Goal: Task Accomplishment & Management: Use online tool/utility

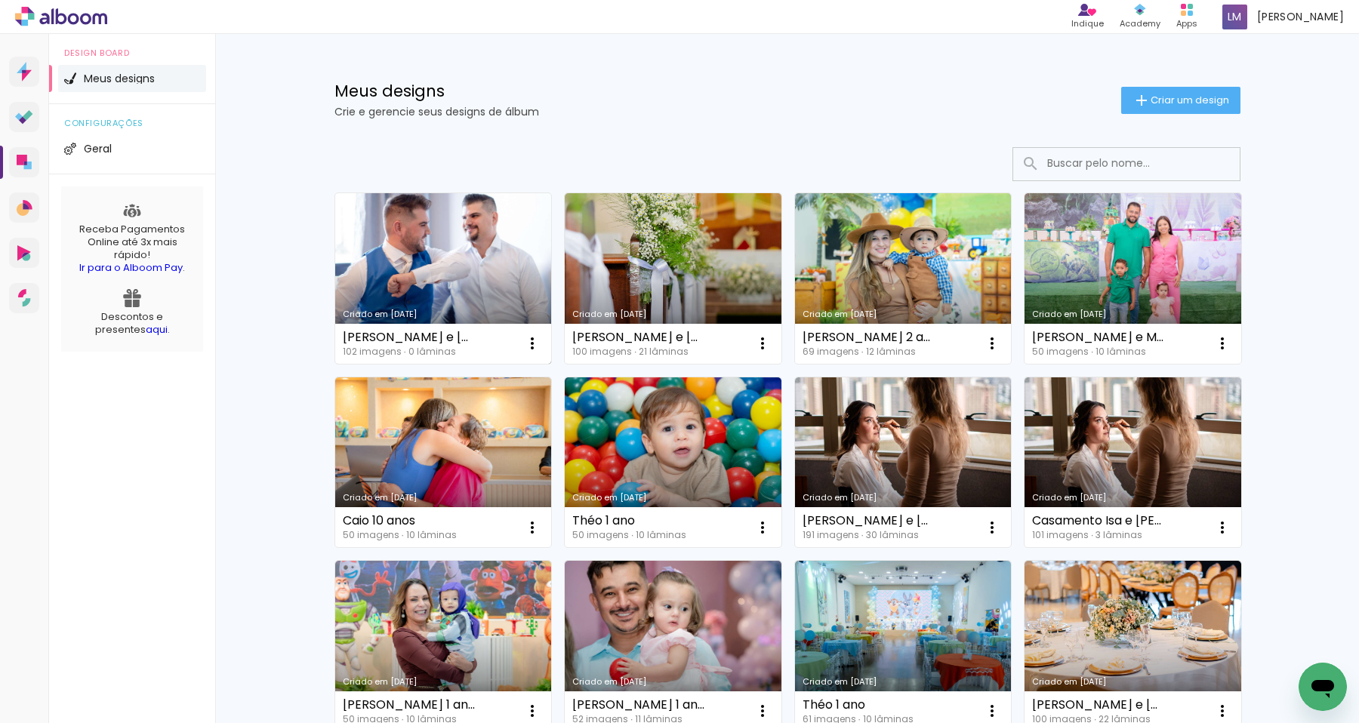
click at [427, 242] on link "Criado em [DATE]" at bounding box center [443, 278] width 217 height 171
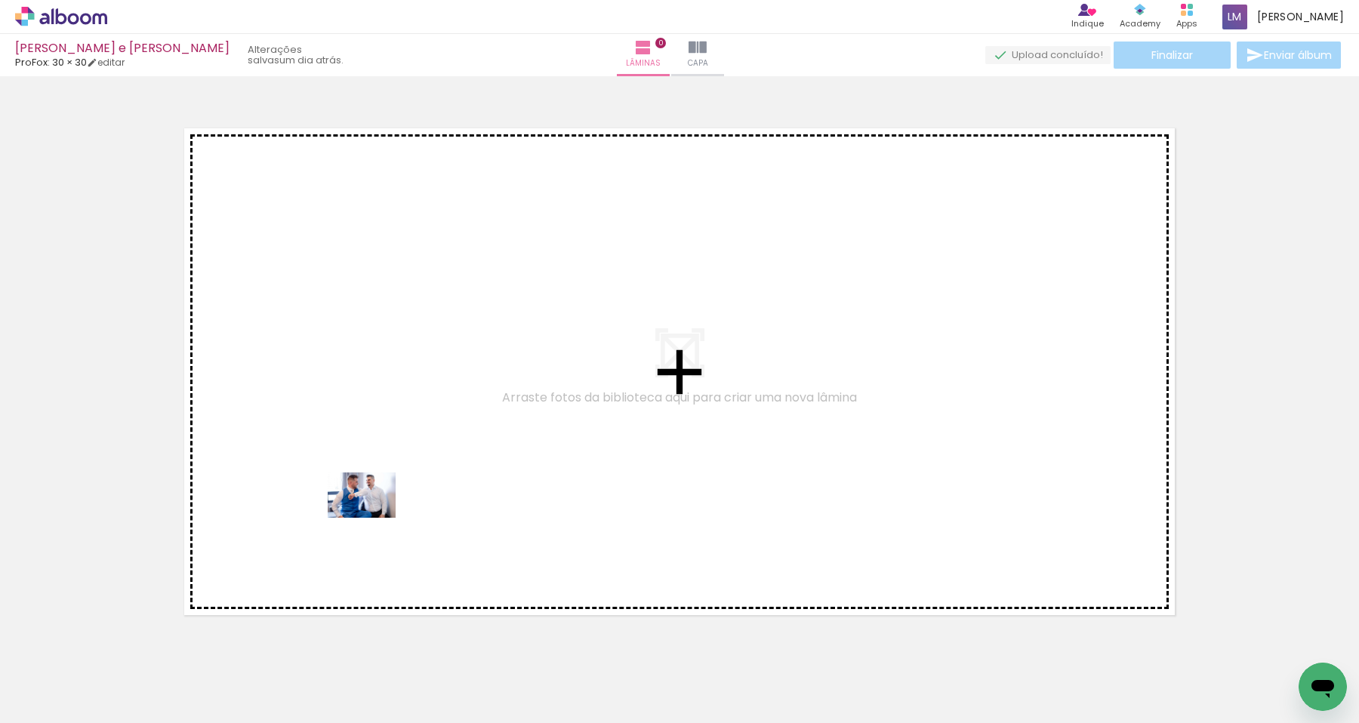
drag, startPoint x: 161, startPoint y: 674, endPoint x: 371, endPoint y: 520, distance: 260.9
click at [371, 520] on quentale-workspace at bounding box center [679, 361] width 1359 height 723
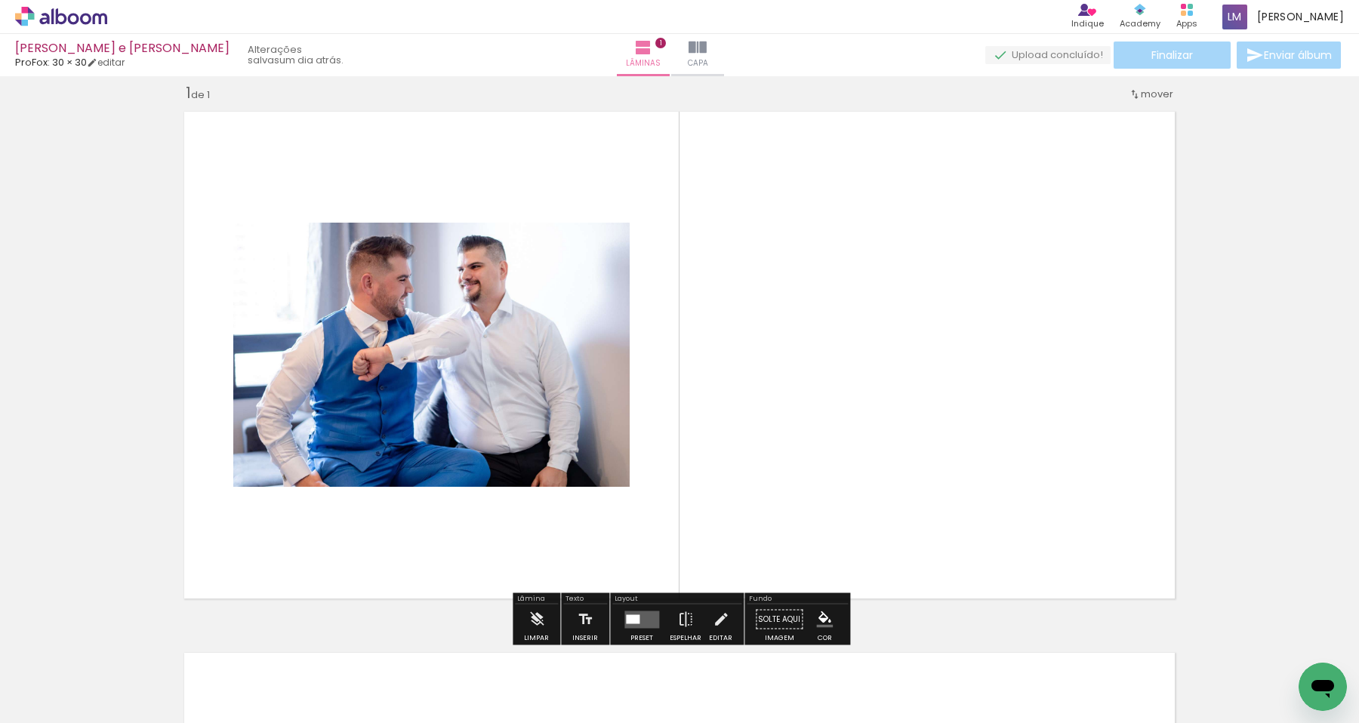
scroll to position [19, 0]
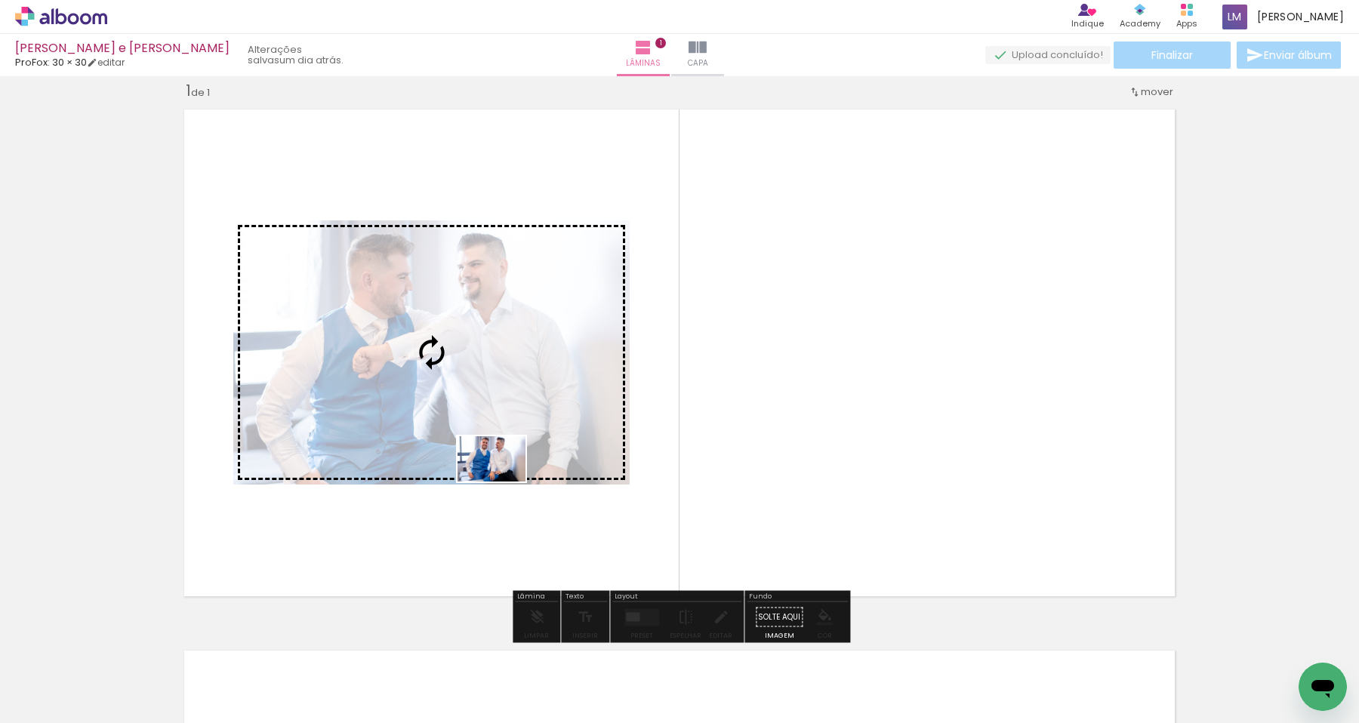
drag, startPoint x: 251, startPoint y: 686, endPoint x: 502, endPoint y: 482, distance: 323.8
click at [502, 482] on quentale-workspace at bounding box center [679, 361] width 1359 height 723
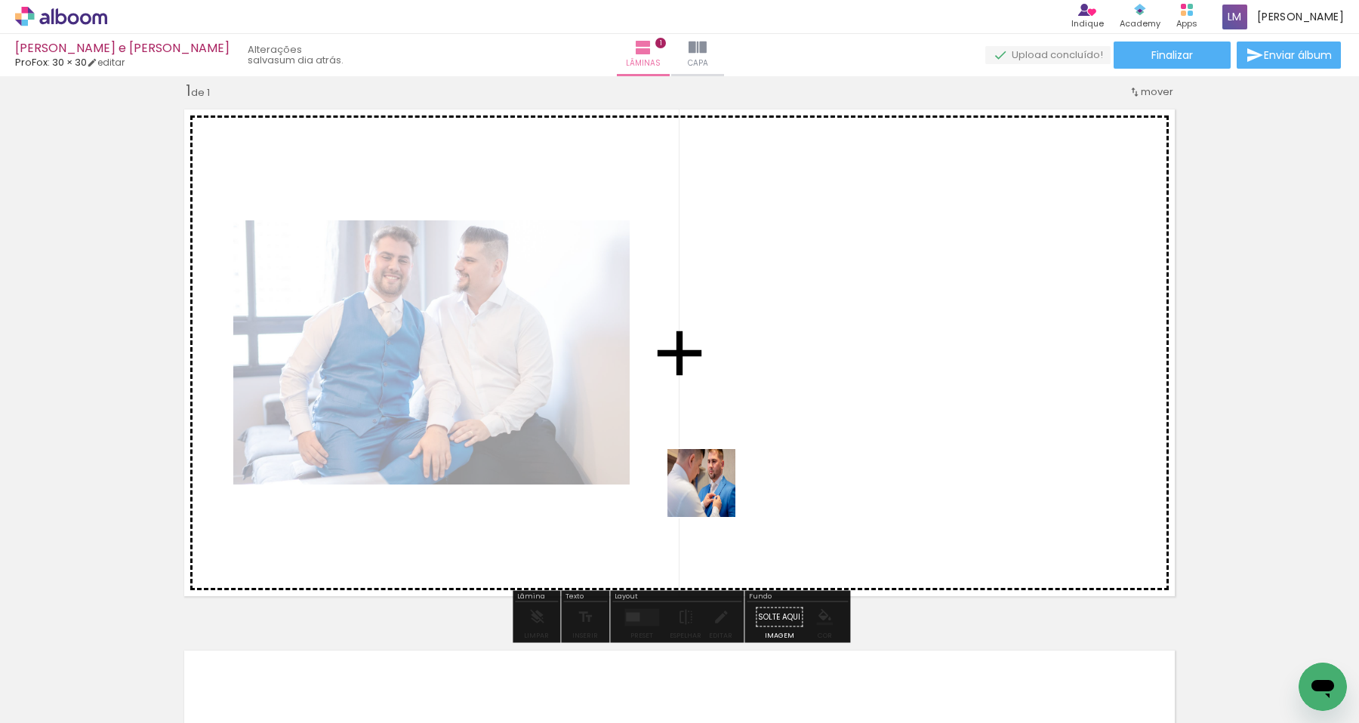
drag, startPoint x: 337, startPoint y: 691, endPoint x: 739, endPoint y: 482, distance: 453.6
click at [739, 482] on quentale-workspace at bounding box center [679, 361] width 1359 height 723
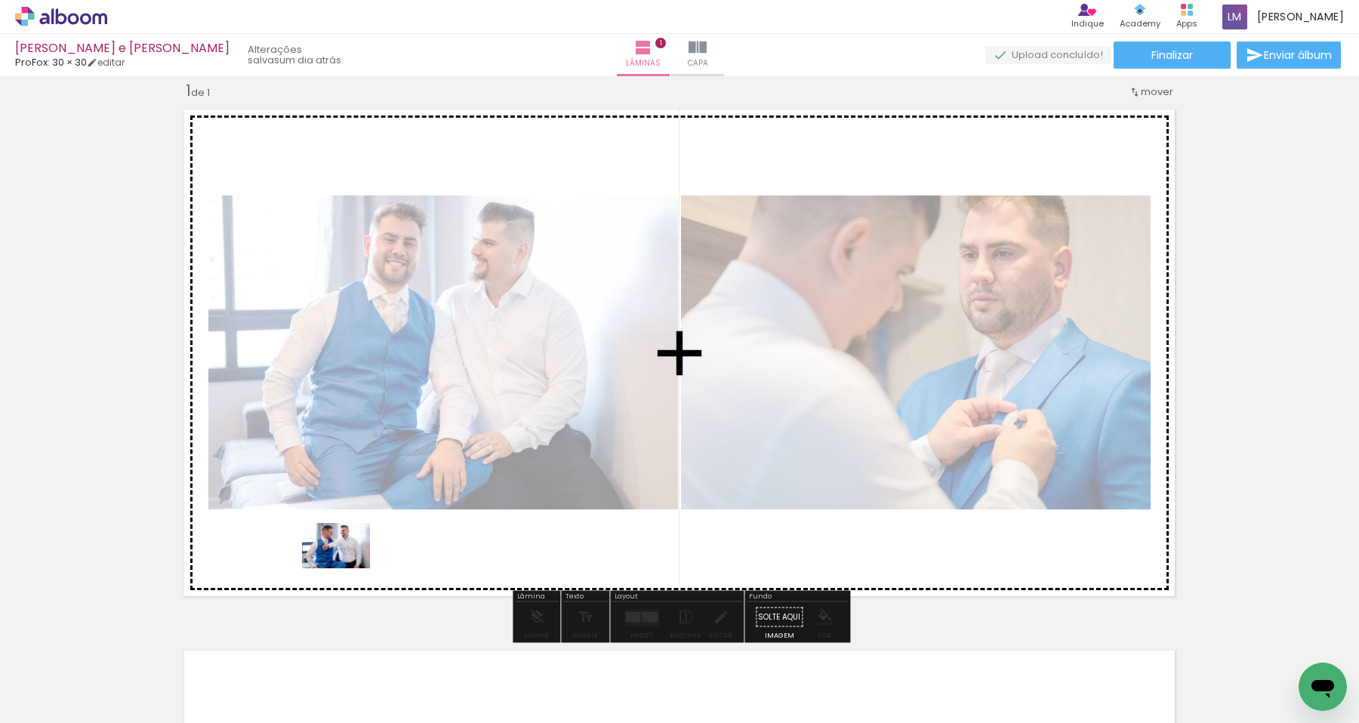
drag, startPoint x: 167, startPoint y: 680, endPoint x: 347, endPoint y: 569, distance: 211.5
click at [347, 569] on quentale-workspace at bounding box center [679, 361] width 1359 height 723
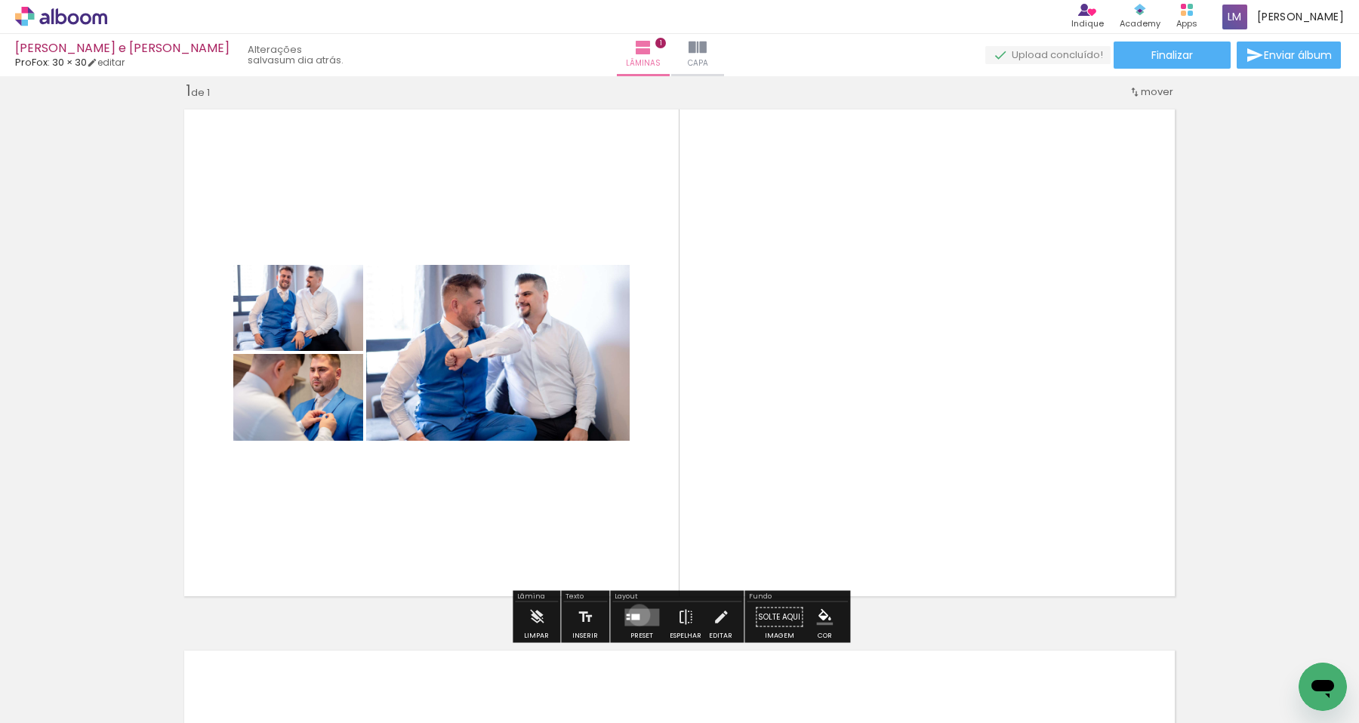
click at [635, 614] on div at bounding box center [635, 617] width 8 height 6
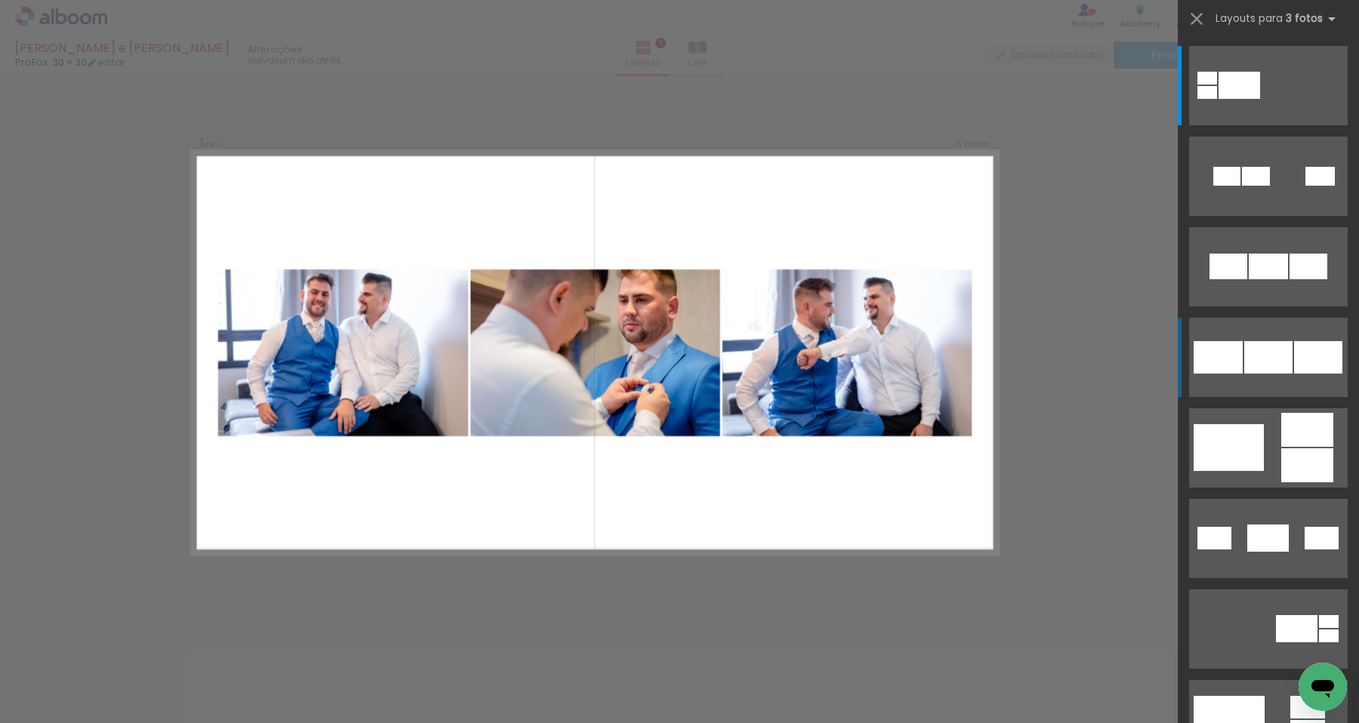
click at [1260, 350] on div at bounding box center [1269, 357] width 48 height 32
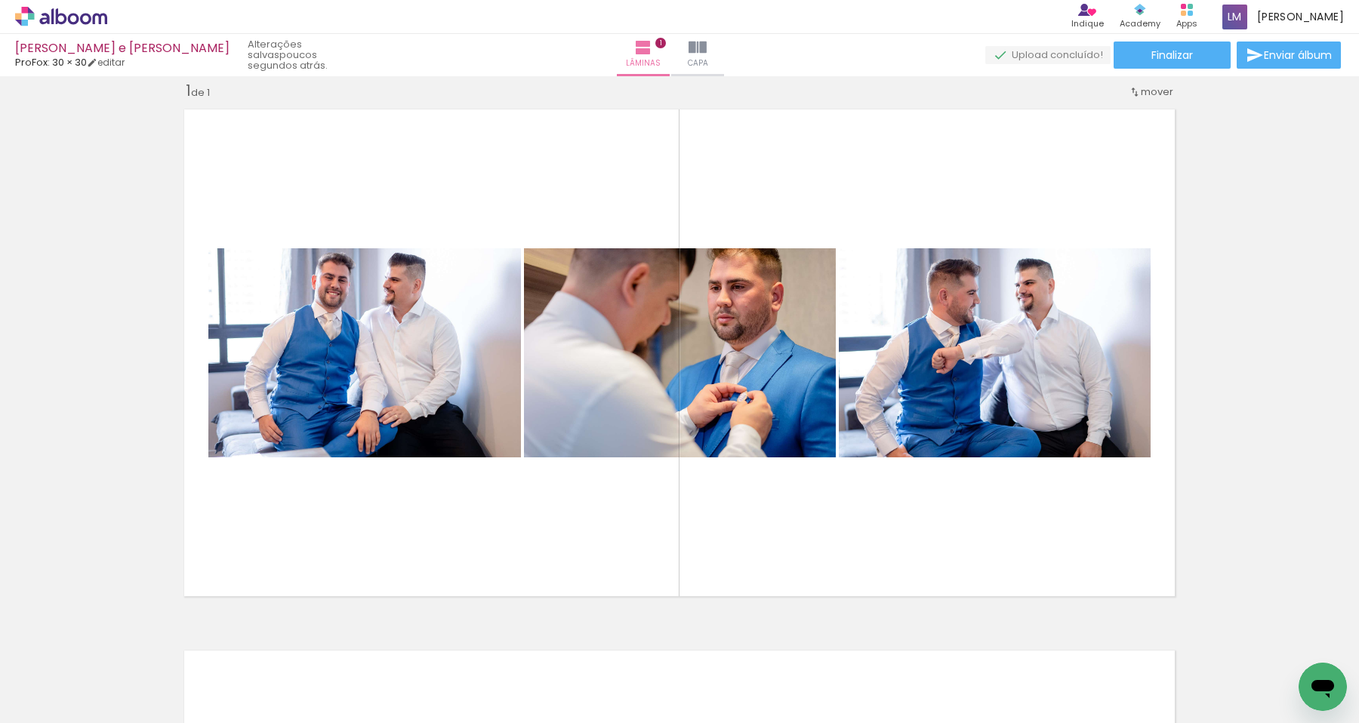
scroll to position [0, 0]
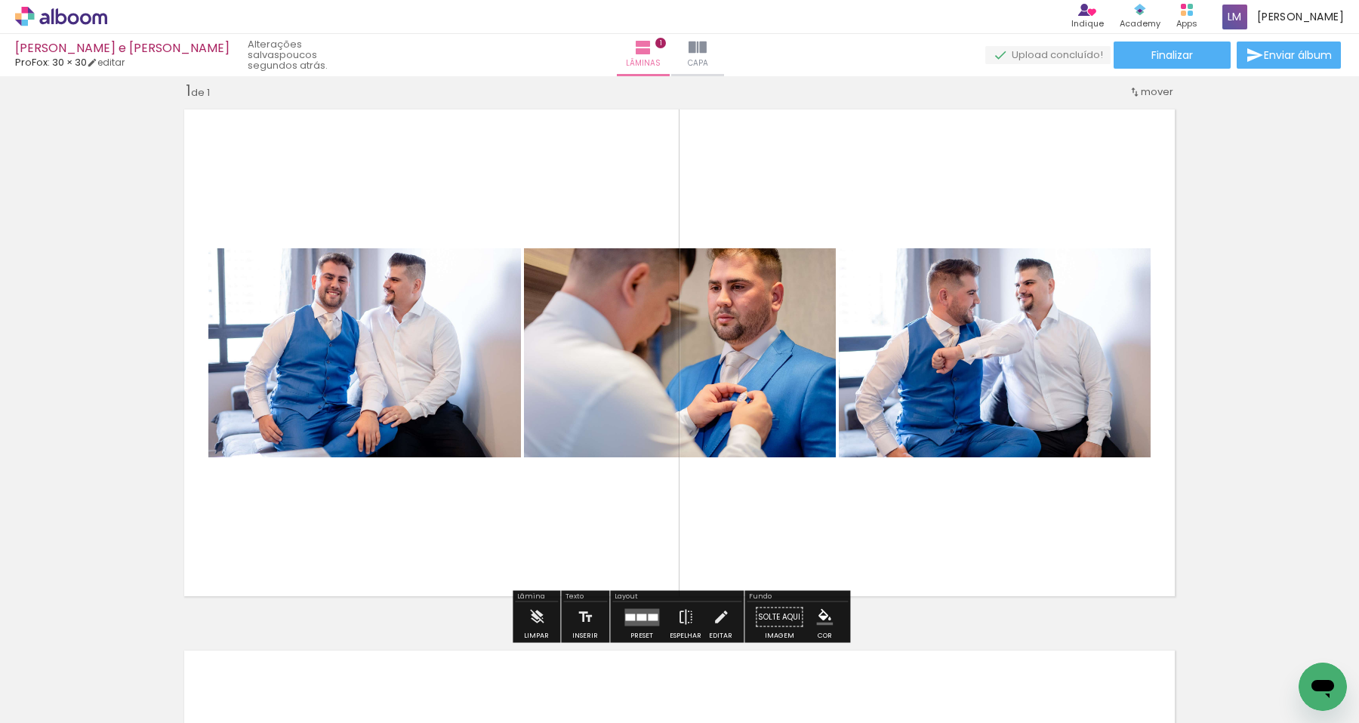
click at [641, 619] on div at bounding box center [642, 617] width 10 height 7
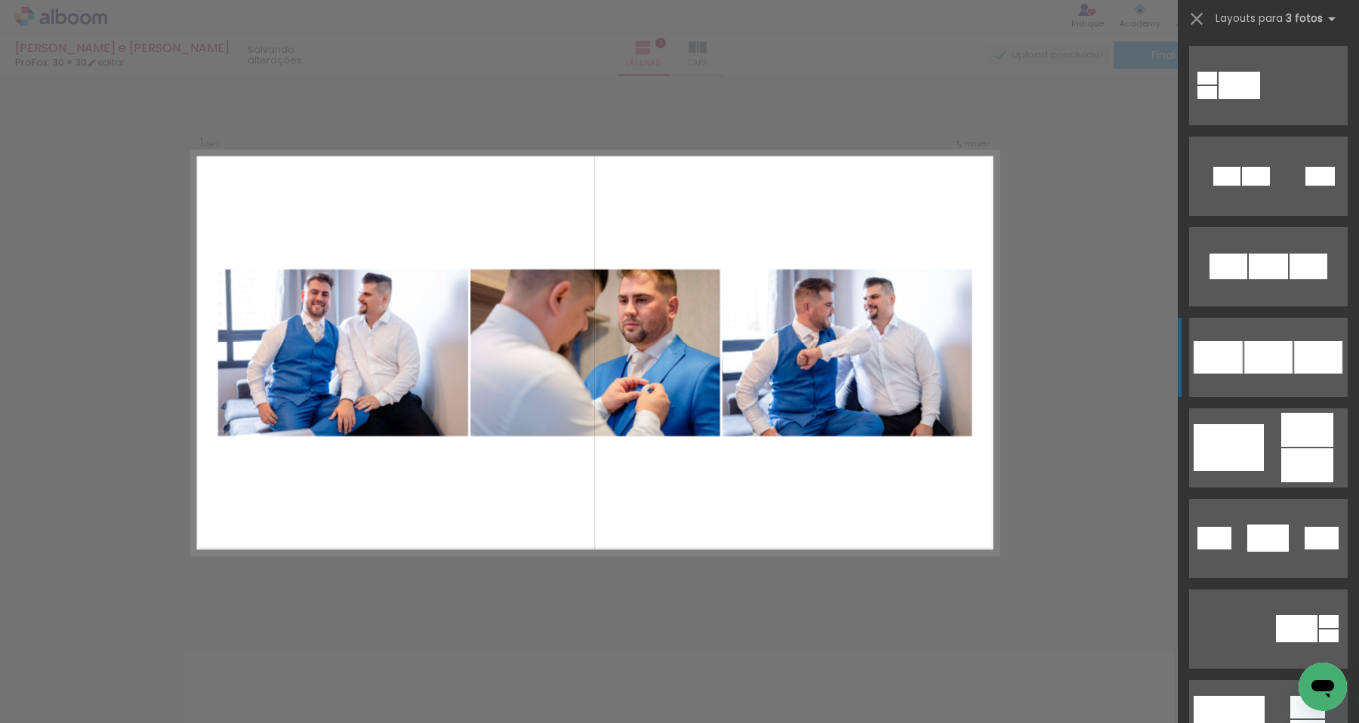
scroll to position [272, 0]
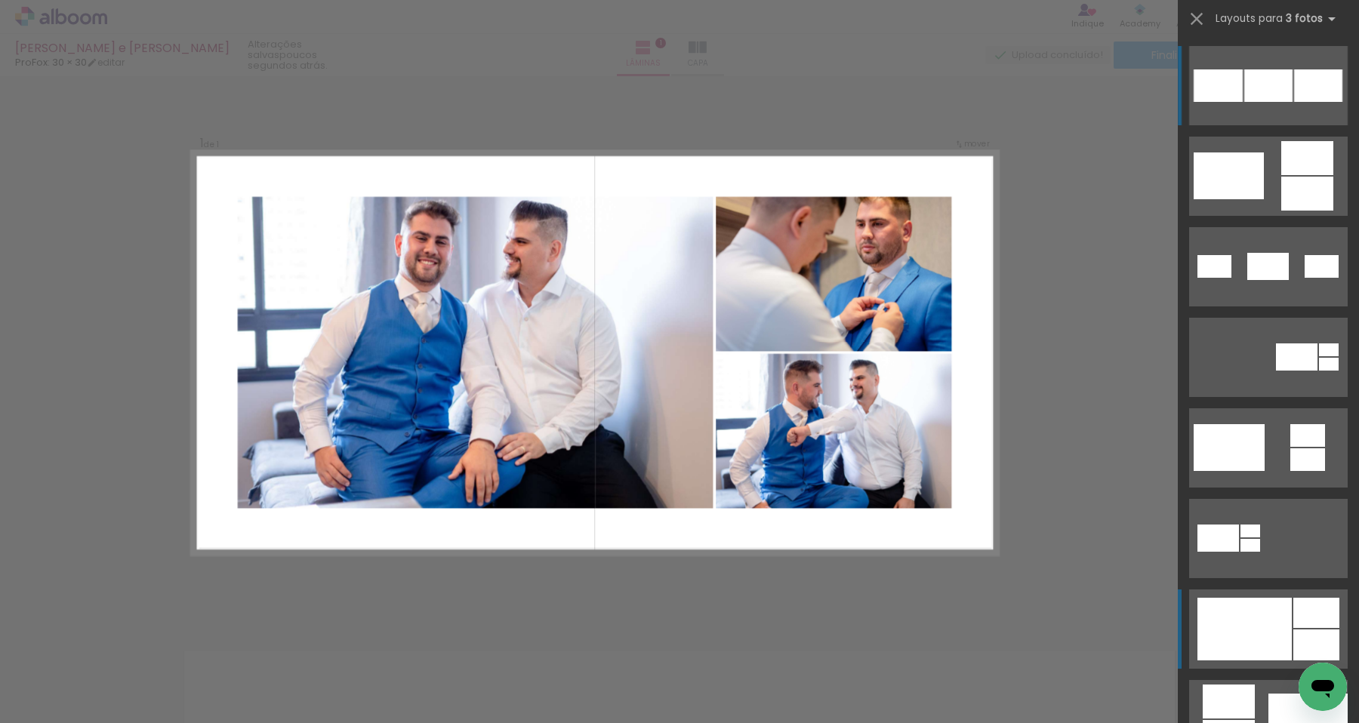
click at [1266, 613] on div at bounding box center [1245, 629] width 94 height 63
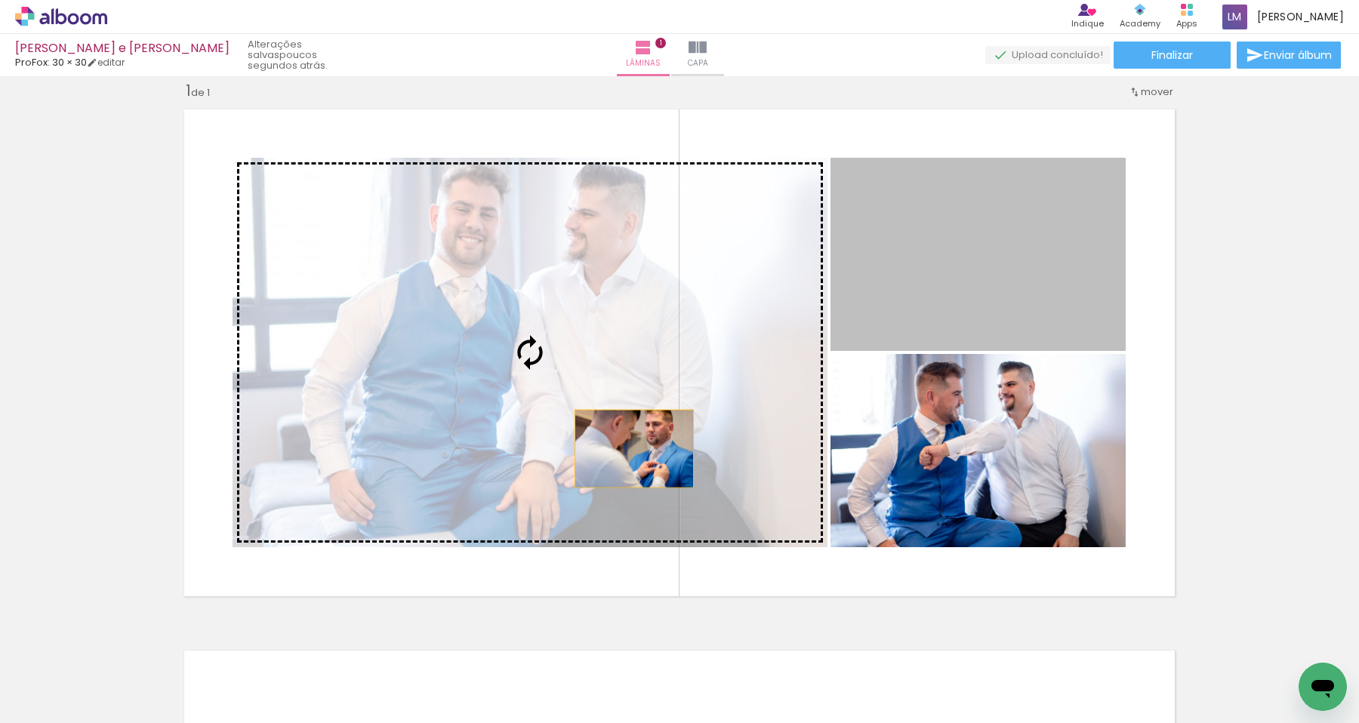
drag, startPoint x: 1041, startPoint y: 310, endPoint x: 633, endPoint y: 449, distance: 430.6
click at [0, 0] on slot at bounding box center [0, 0] width 0 height 0
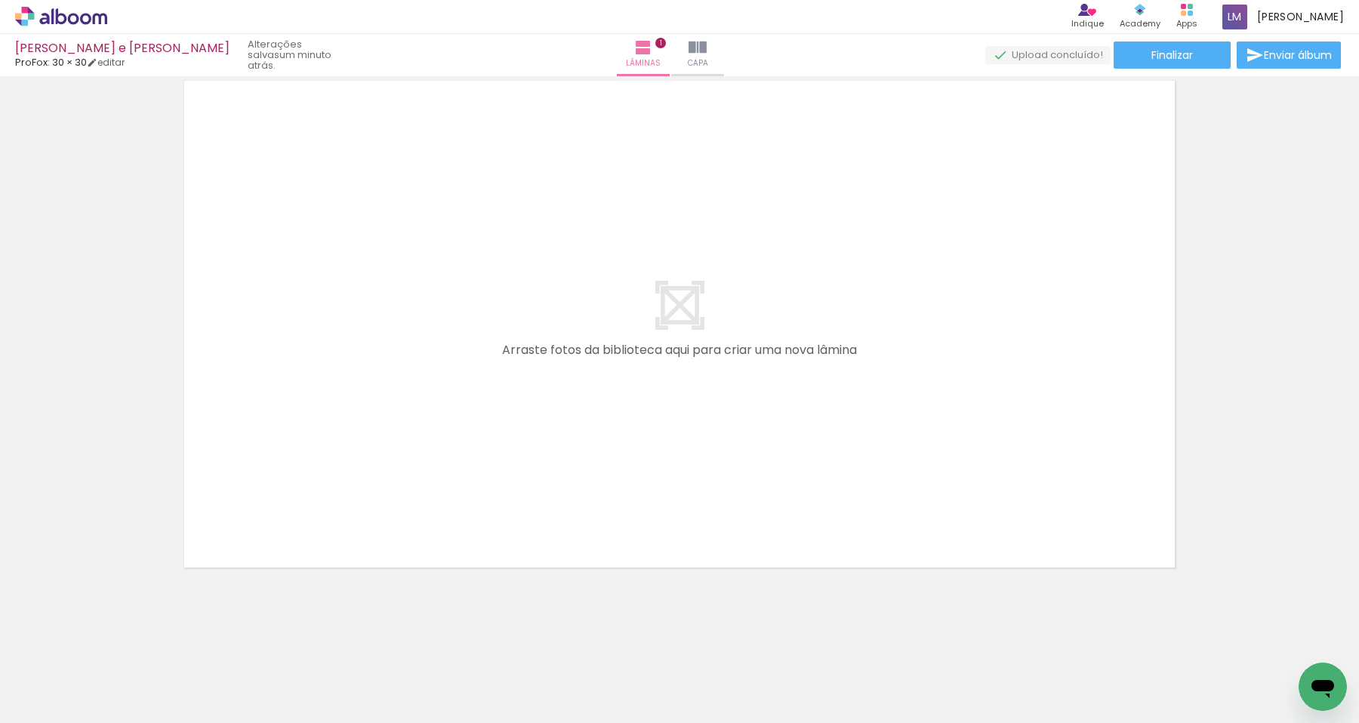
scroll to position [588, 0]
drag, startPoint x: 417, startPoint y: 676, endPoint x: 529, endPoint y: 392, distance: 305.2
click at [529, 392] on quentale-workspace at bounding box center [679, 361] width 1359 height 723
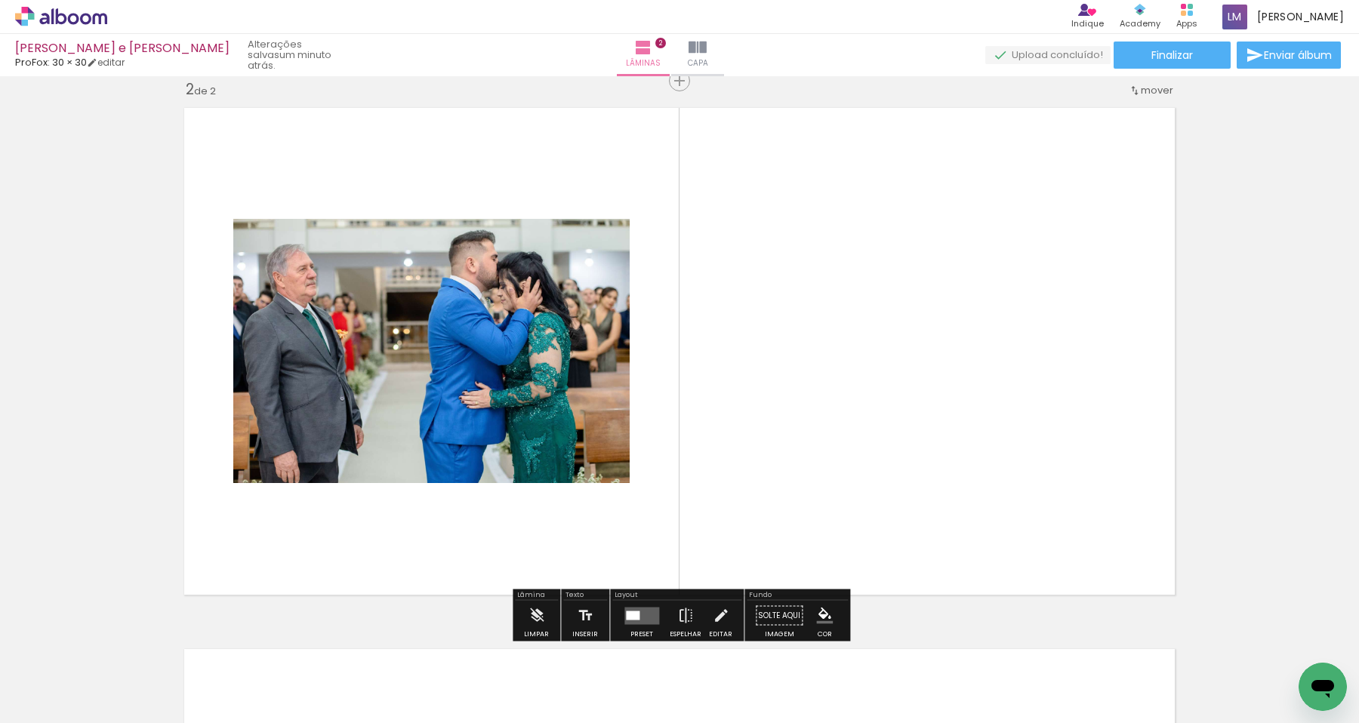
scroll to position [560, 0]
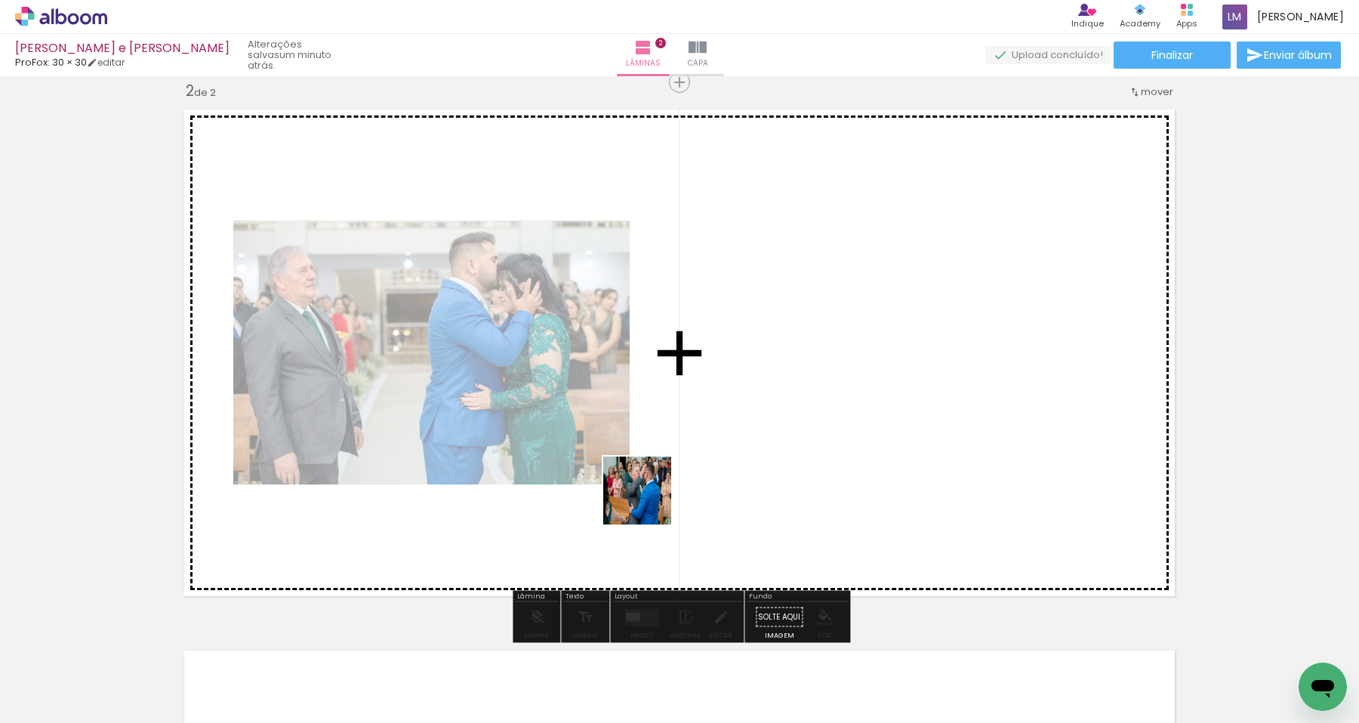
drag, startPoint x: 495, startPoint y: 676, endPoint x: 649, endPoint y: 502, distance: 232.2
click at [649, 502] on quentale-workspace at bounding box center [679, 361] width 1359 height 723
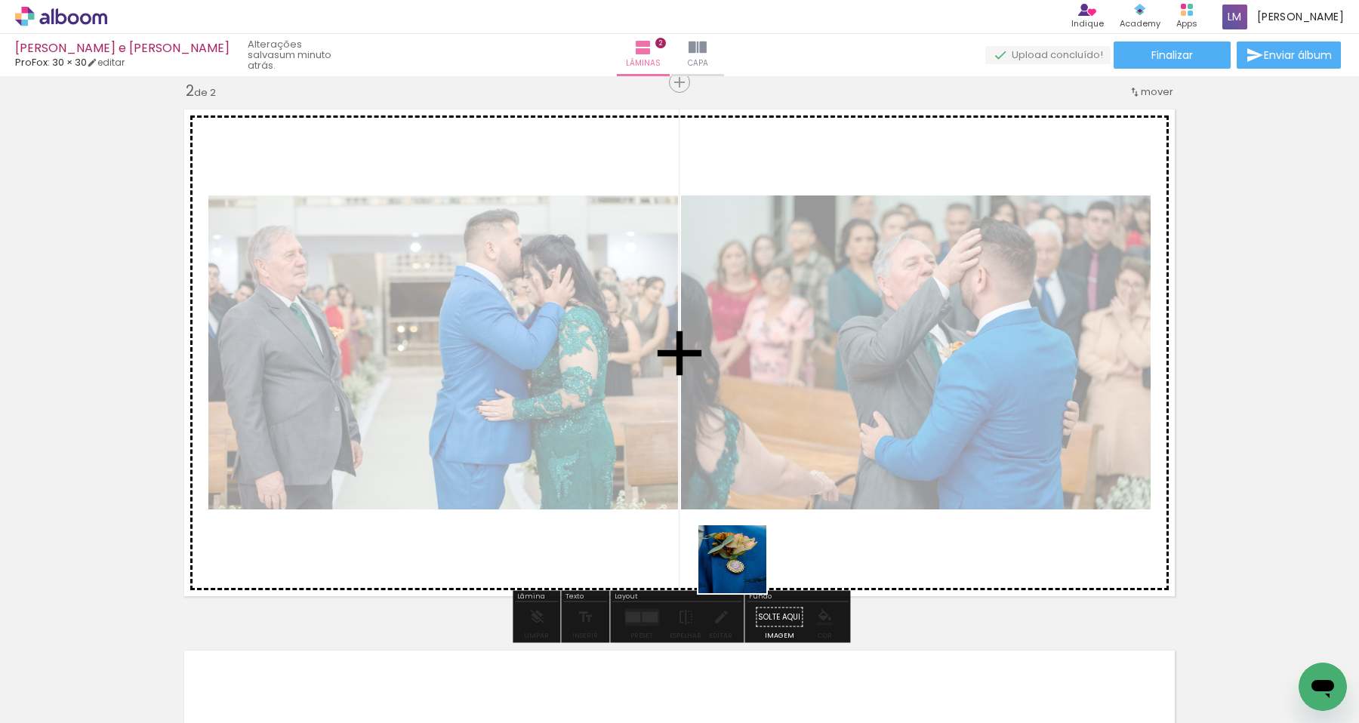
drag, startPoint x: 578, startPoint y: 671, endPoint x: 744, endPoint y: 571, distance: 193.8
click at [744, 571] on quentale-workspace at bounding box center [679, 361] width 1359 height 723
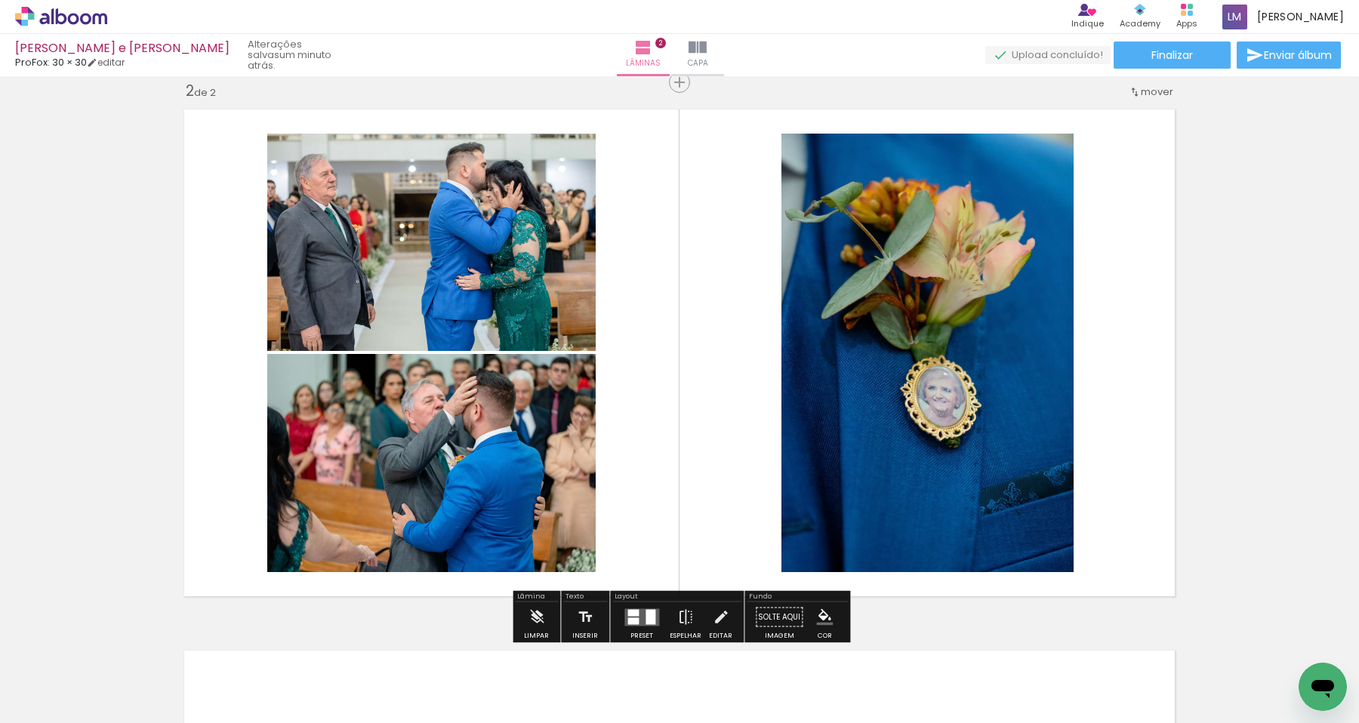
click at [646, 617] on div at bounding box center [651, 616] width 10 height 15
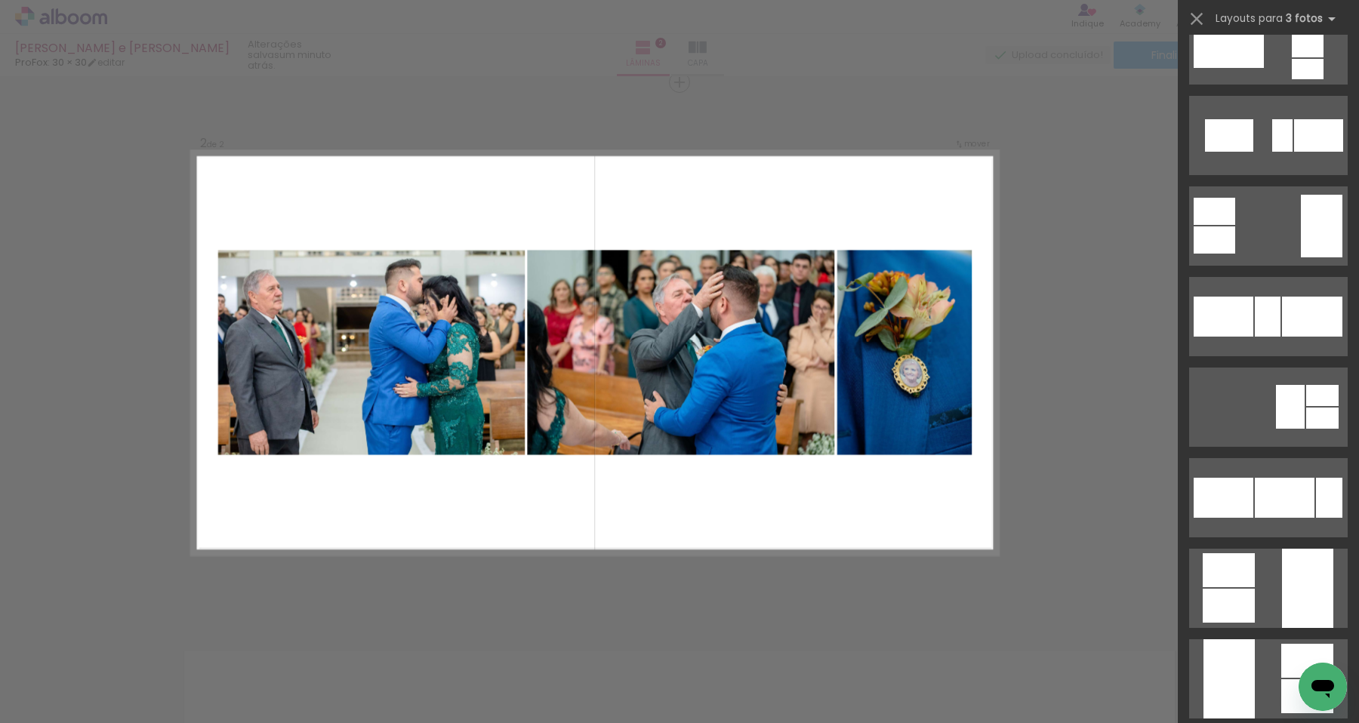
scroll to position [1310, 0]
click at [1281, 490] on div at bounding box center [1285, 497] width 60 height 40
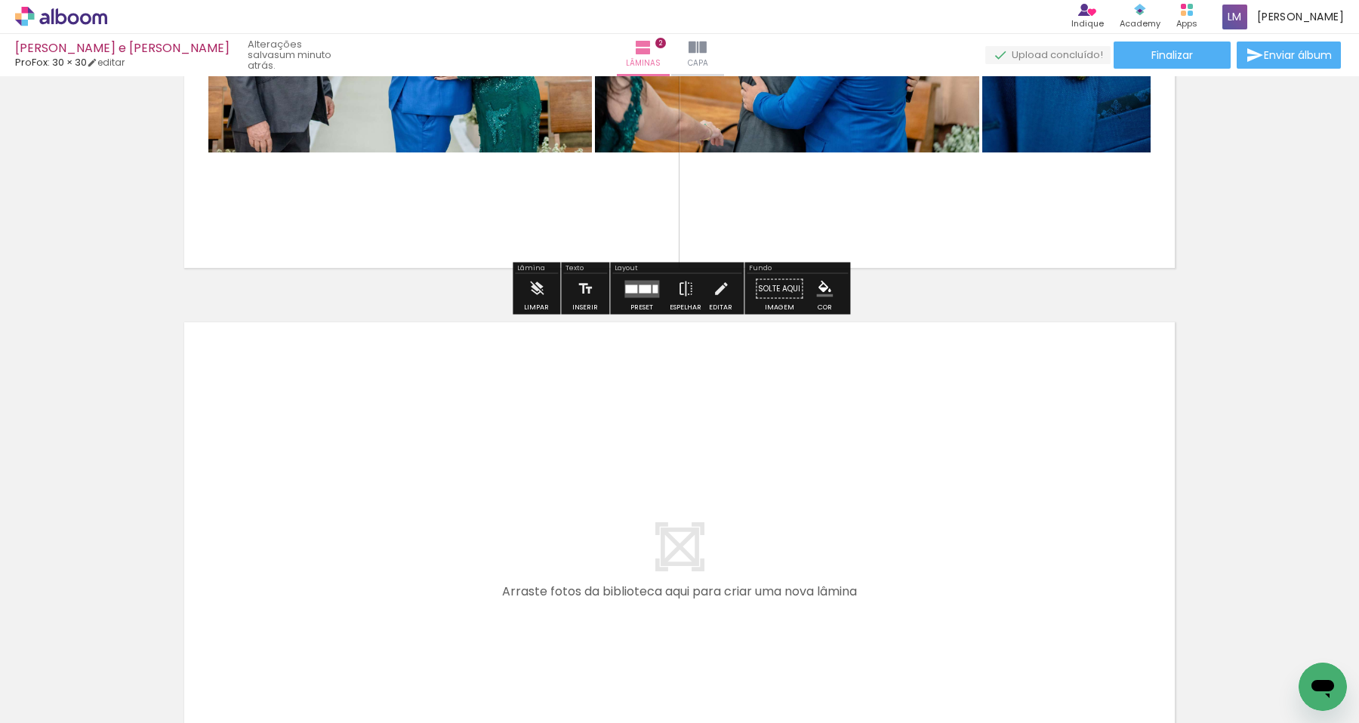
scroll to position [935, 0]
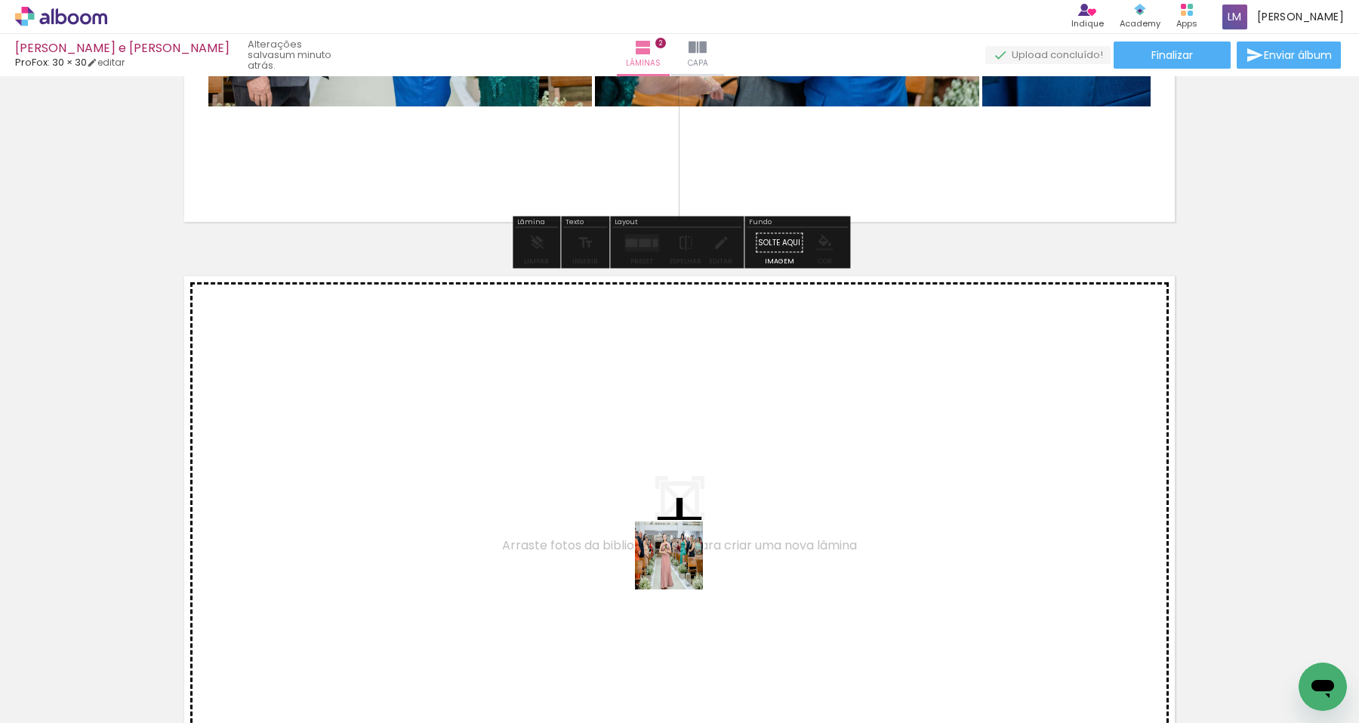
drag, startPoint x: 683, startPoint y: 665, endPoint x: 681, endPoint y: 503, distance: 162.4
click at [681, 503] on quentale-workspace at bounding box center [679, 361] width 1359 height 723
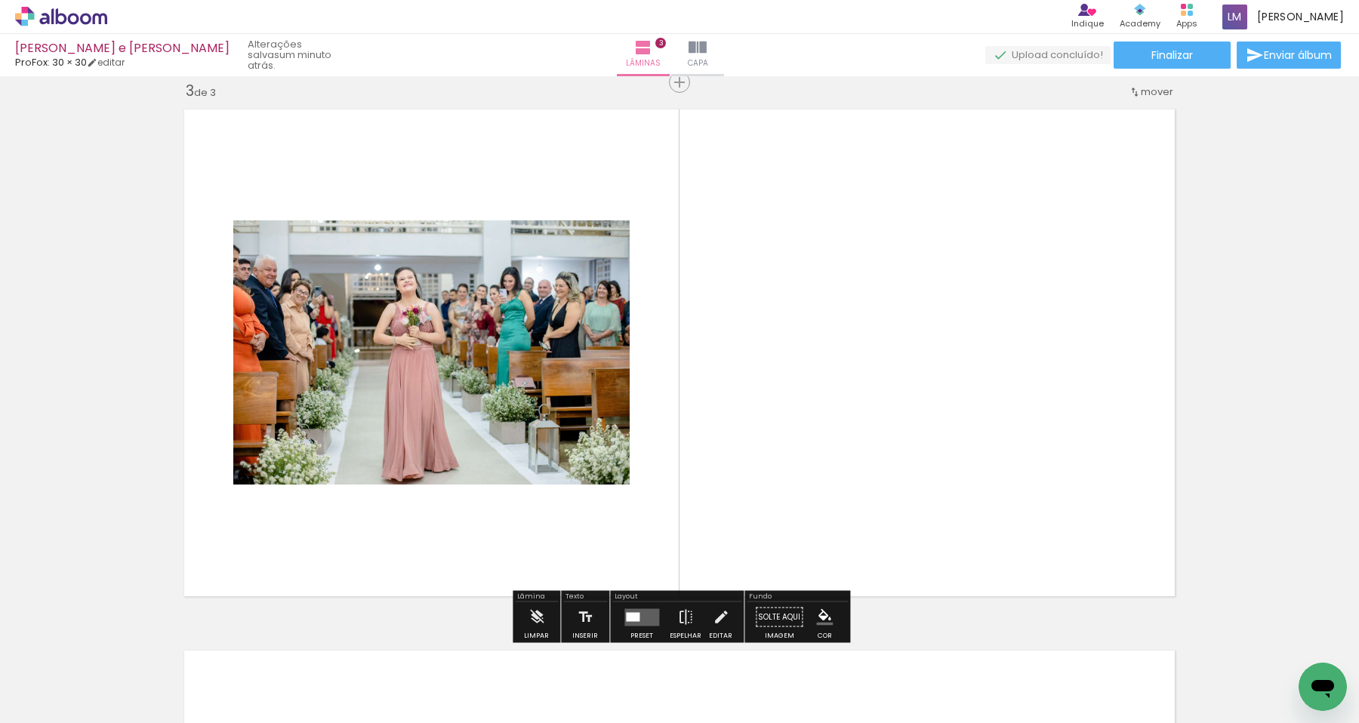
scroll to position [1102, 0]
drag, startPoint x: 755, startPoint y: 669, endPoint x: 755, endPoint y: 494, distance: 175.2
click at [755, 494] on quentale-workspace at bounding box center [679, 361] width 1359 height 723
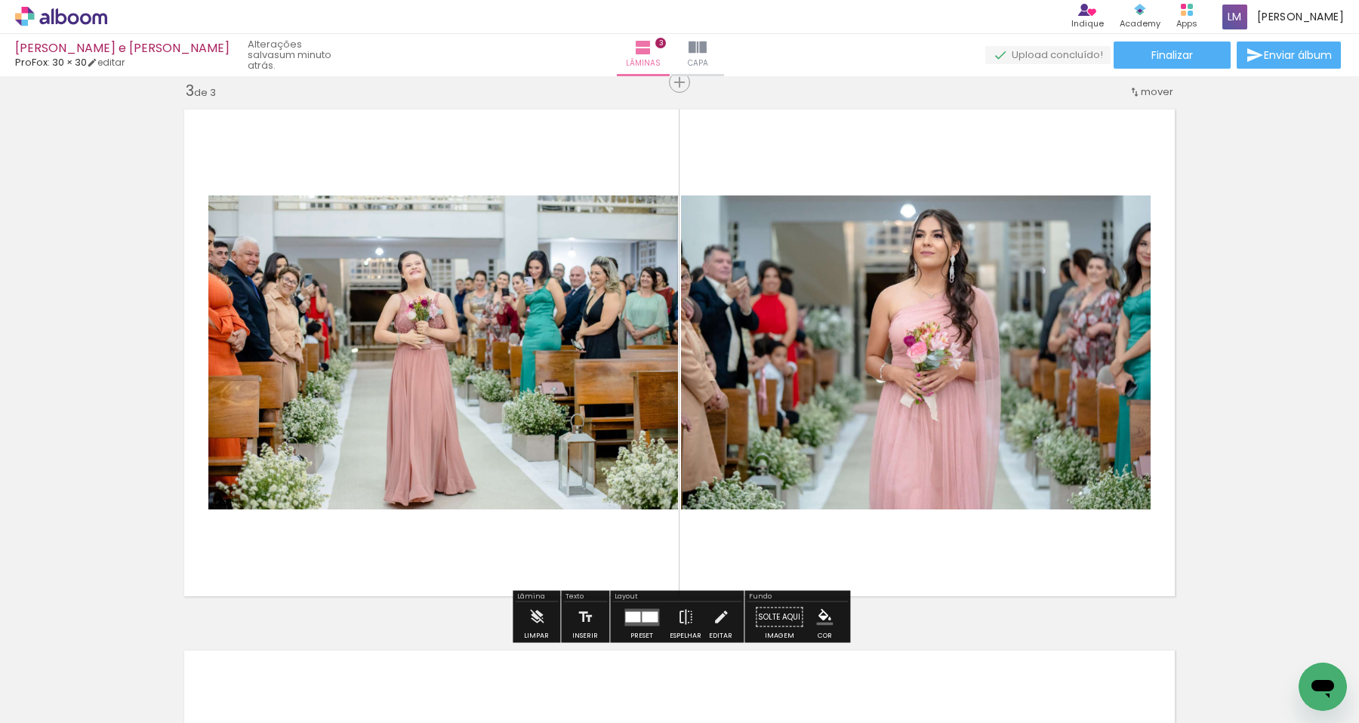
drag, startPoint x: 844, startPoint y: 675, endPoint x: 862, endPoint y: 536, distance: 140.0
click at [862, 536] on quentale-workspace at bounding box center [679, 361] width 1359 height 723
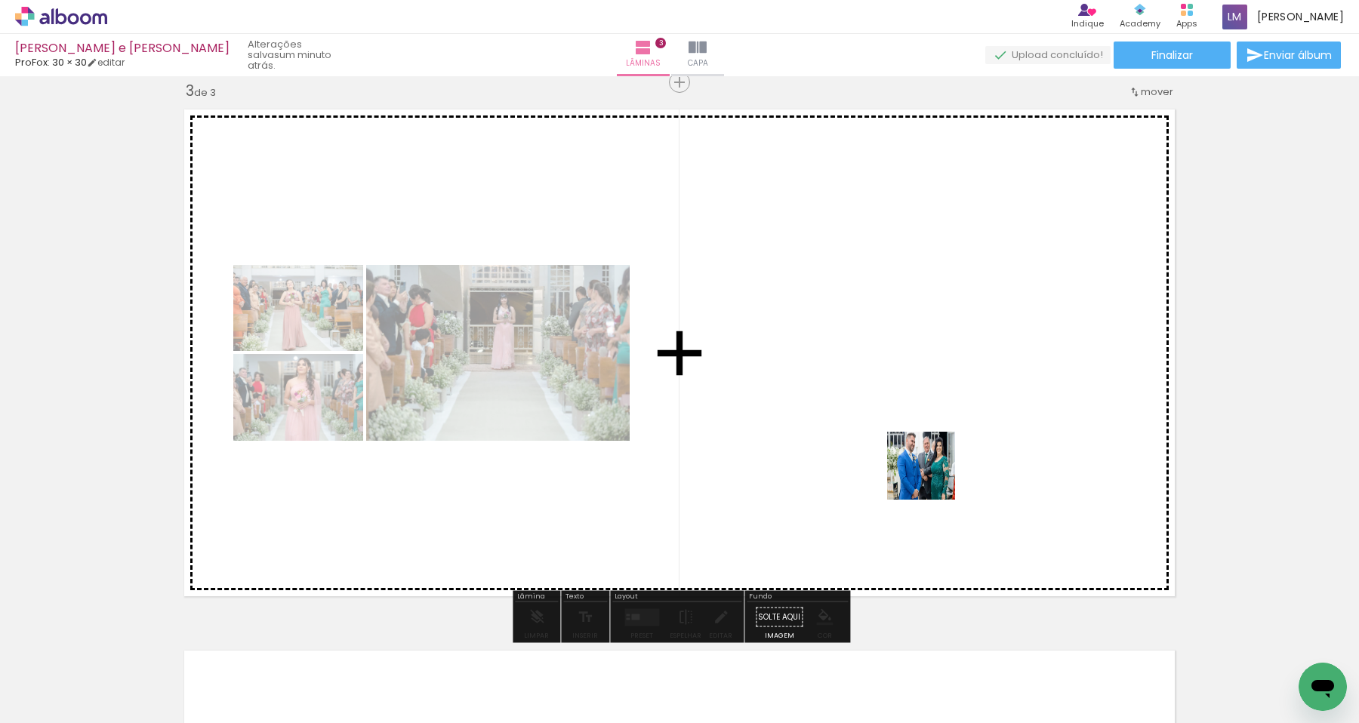
drag, startPoint x: 933, startPoint y: 627, endPoint x: 933, endPoint y: 477, distance: 149.5
click at [933, 477] on quentale-workspace at bounding box center [679, 361] width 1359 height 723
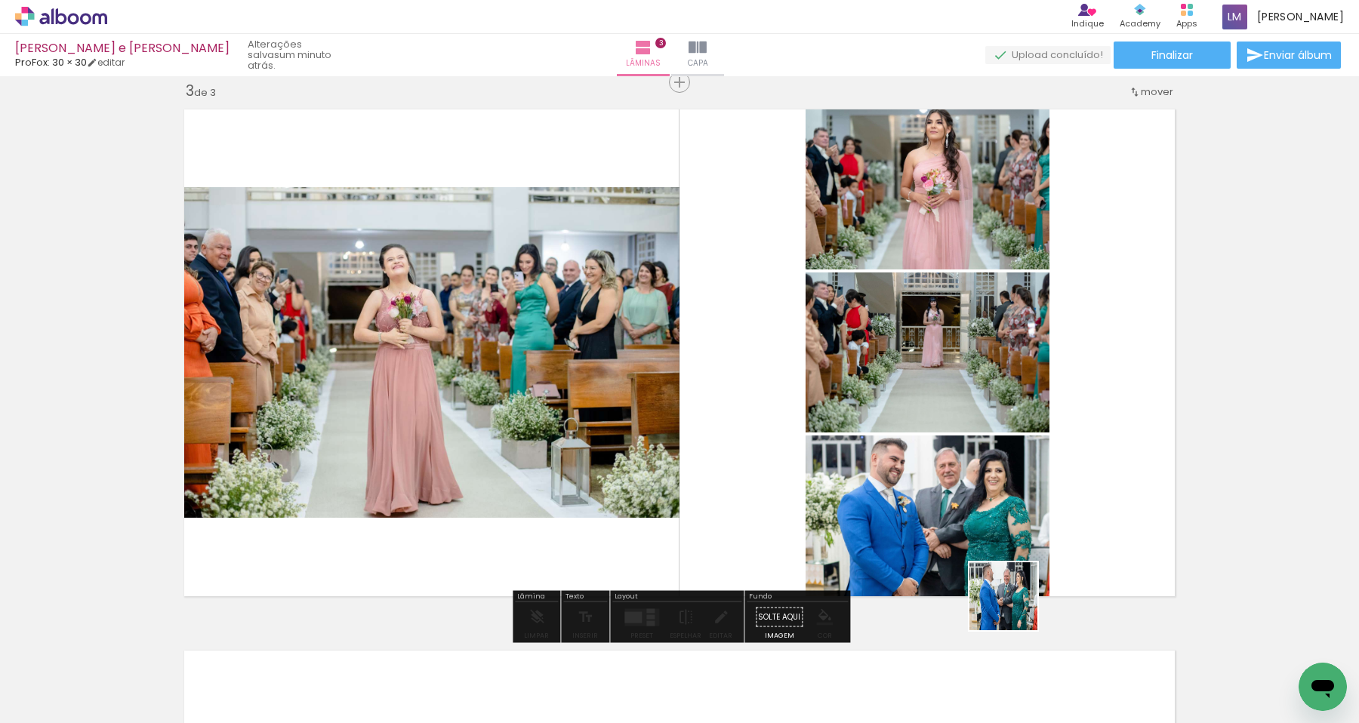
drag, startPoint x: 1014, startPoint y: 679, endPoint x: 1024, endPoint y: 527, distance: 152.2
click at [1024, 527] on quentale-workspace at bounding box center [679, 361] width 1359 height 723
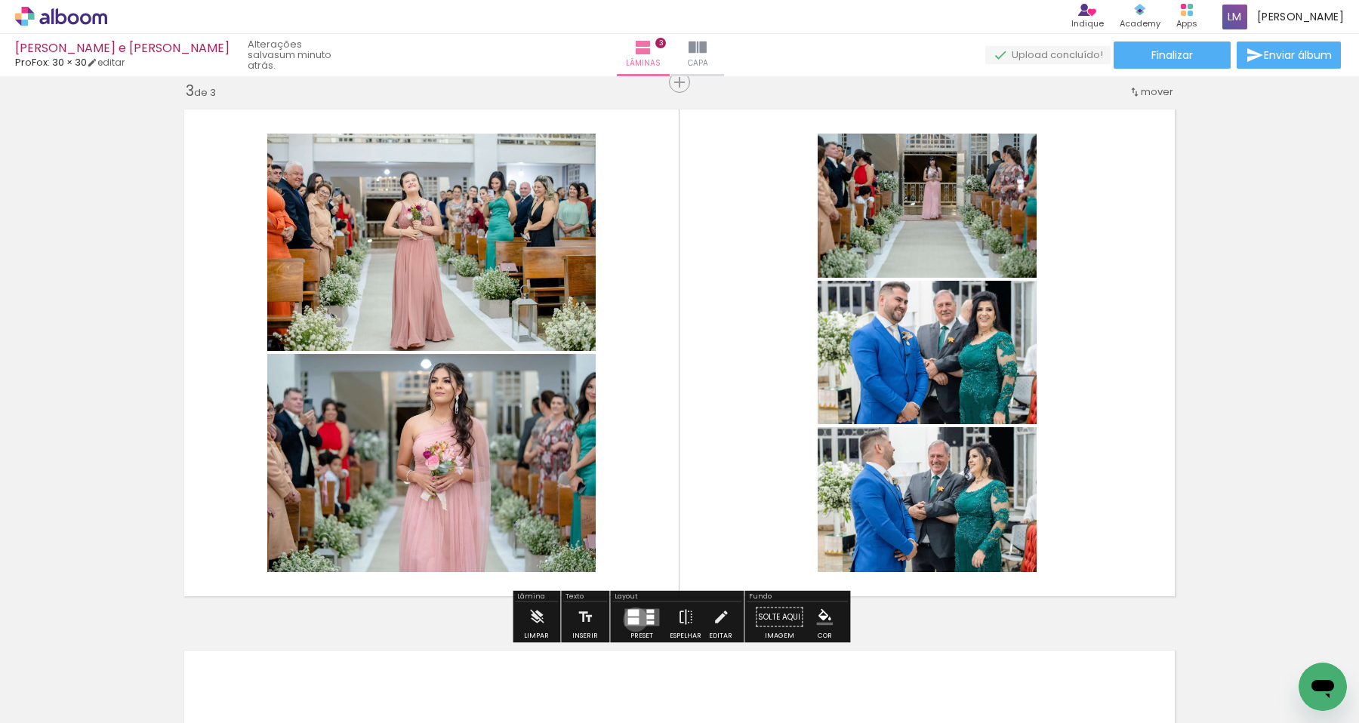
click at [632, 619] on div at bounding box center [633, 621] width 11 height 7
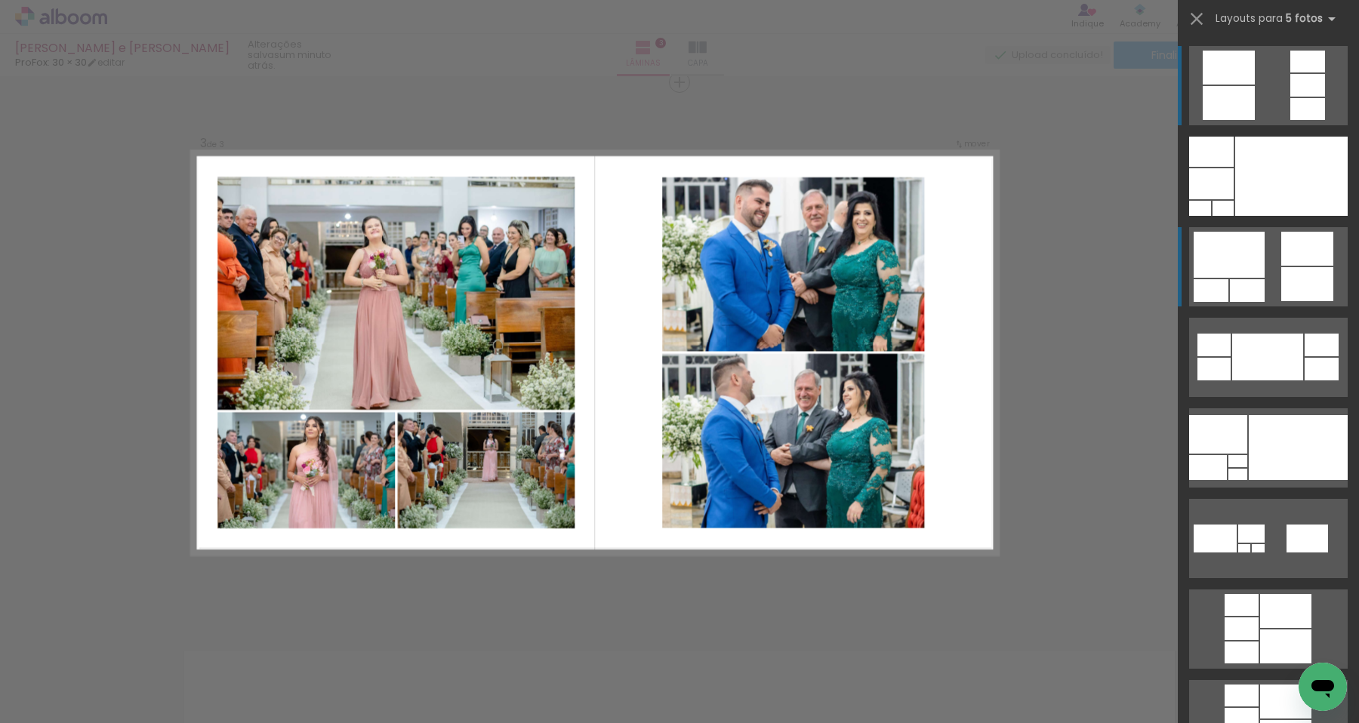
click at [1293, 243] on div at bounding box center [1308, 249] width 52 height 34
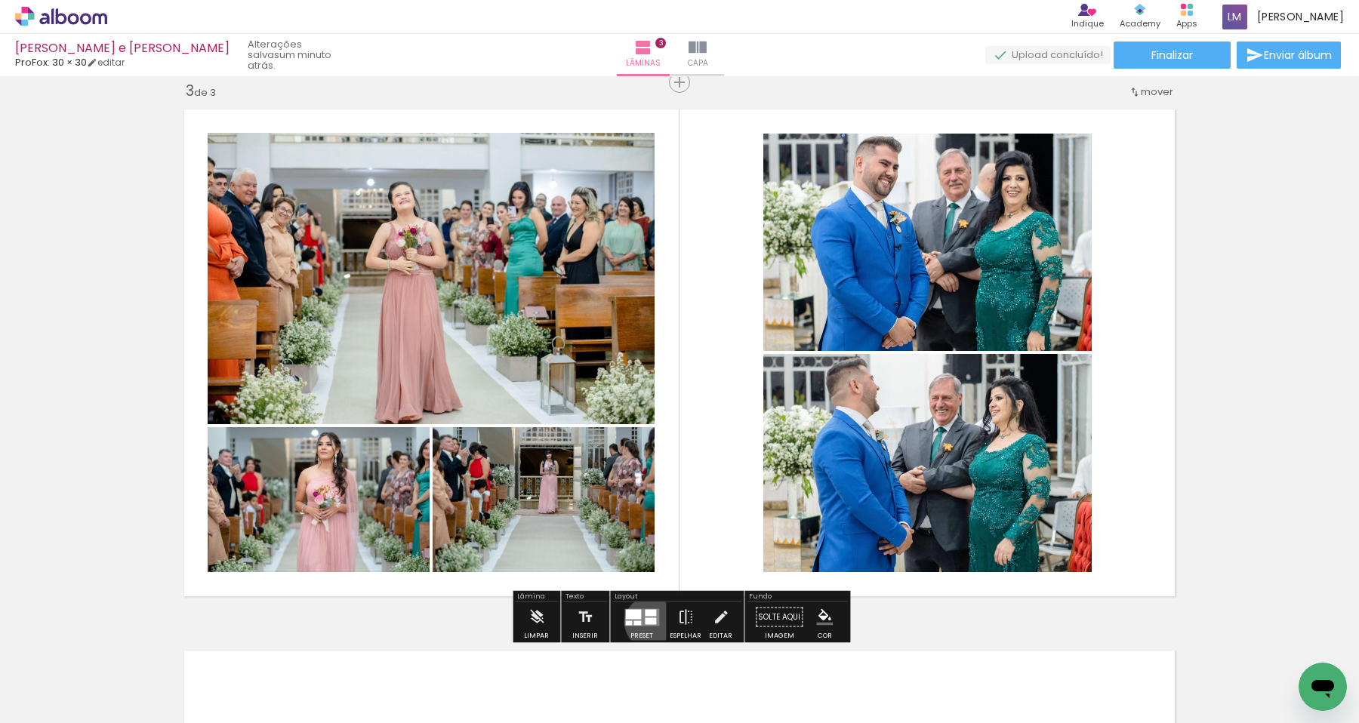
click at [648, 622] on div at bounding box center [650, 621] width 11 height 7
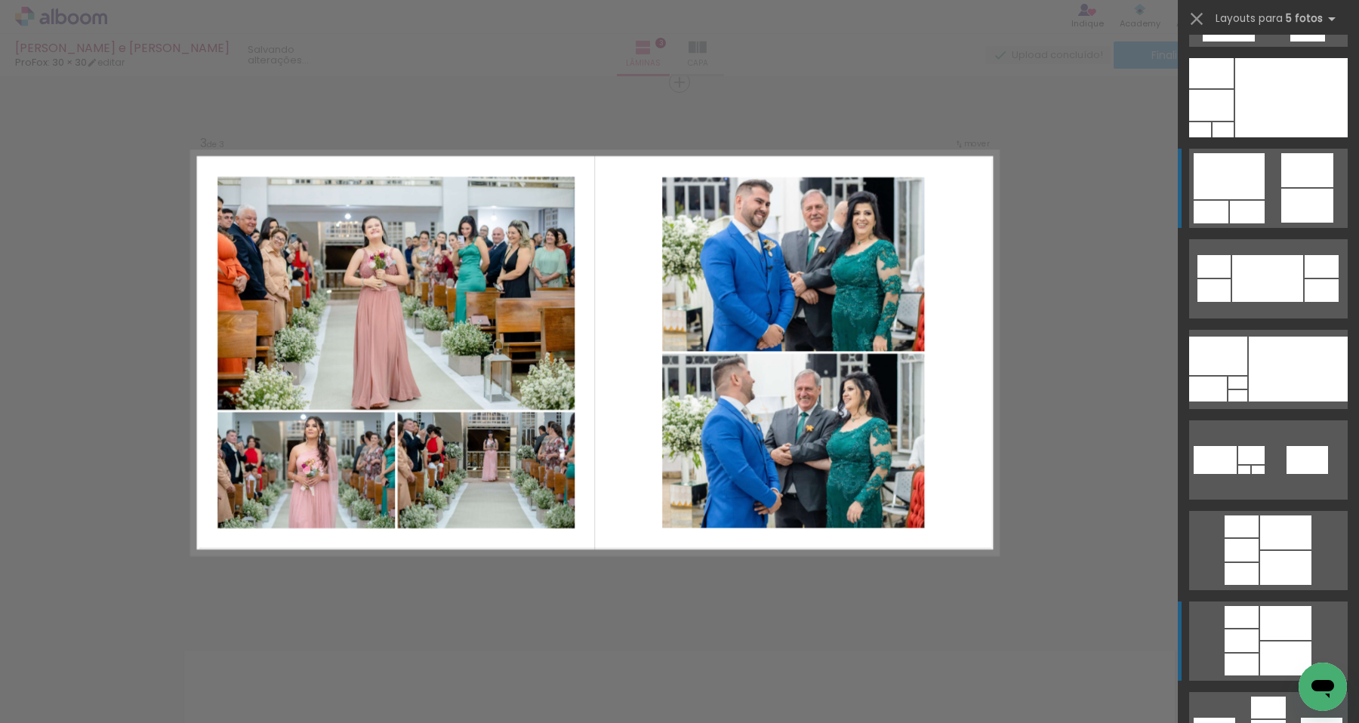
scroll to position [1, 0]
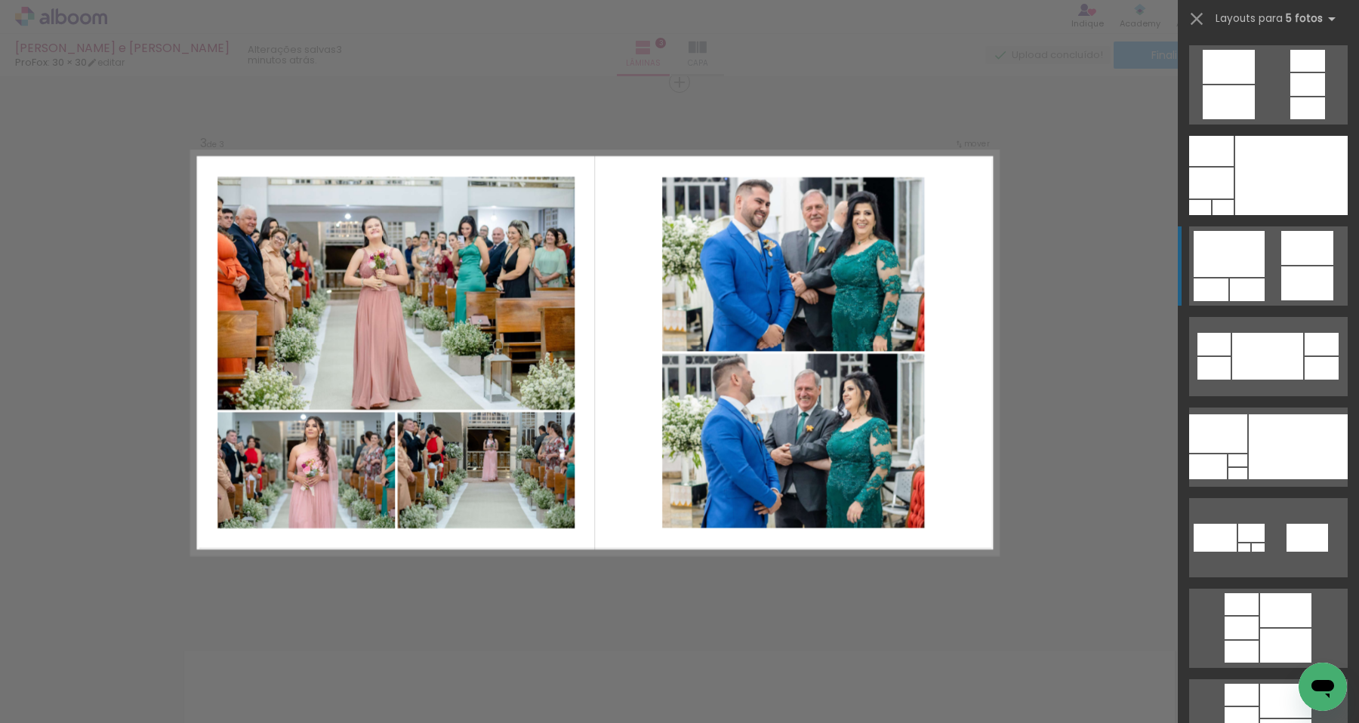
click at [1288, 277] on div at bounding box center [1308, 284] width 52 height 34
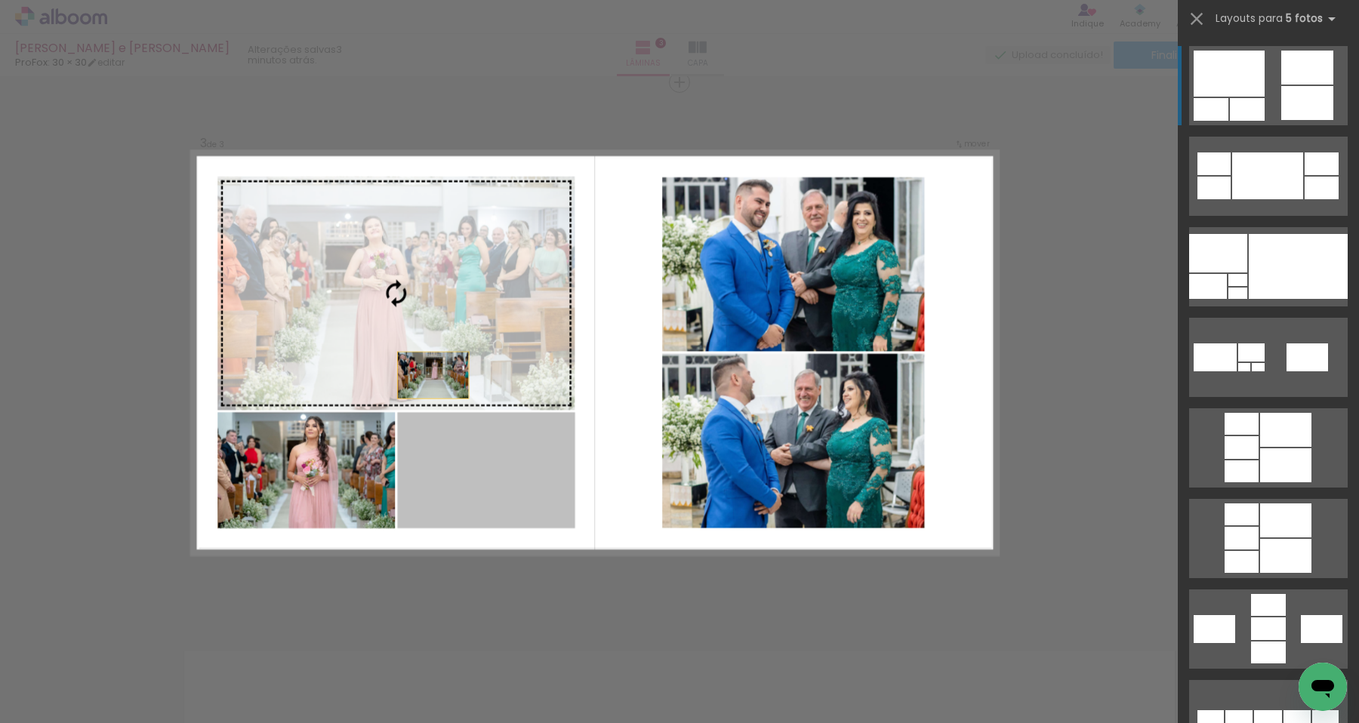
drag, startPoint x: 495, startPoint y: 467, endPoint x: 418, endPoint y: 347, distance: 142.0
click at [0, 0] on slot at bounding box center [0, 0] width 0 height 0
drag, startPoint x: 482, startPoint y: 473, endPoint x: 472, endPoint y: 353, distance: 120.5
click at [0, 0] on slot at bounding box center [0, 0] width 0 height 0
drag, startPoint x: 501, startPoint y: 454, endPoint x: 493, endPoint y: 331, distance: 123.4
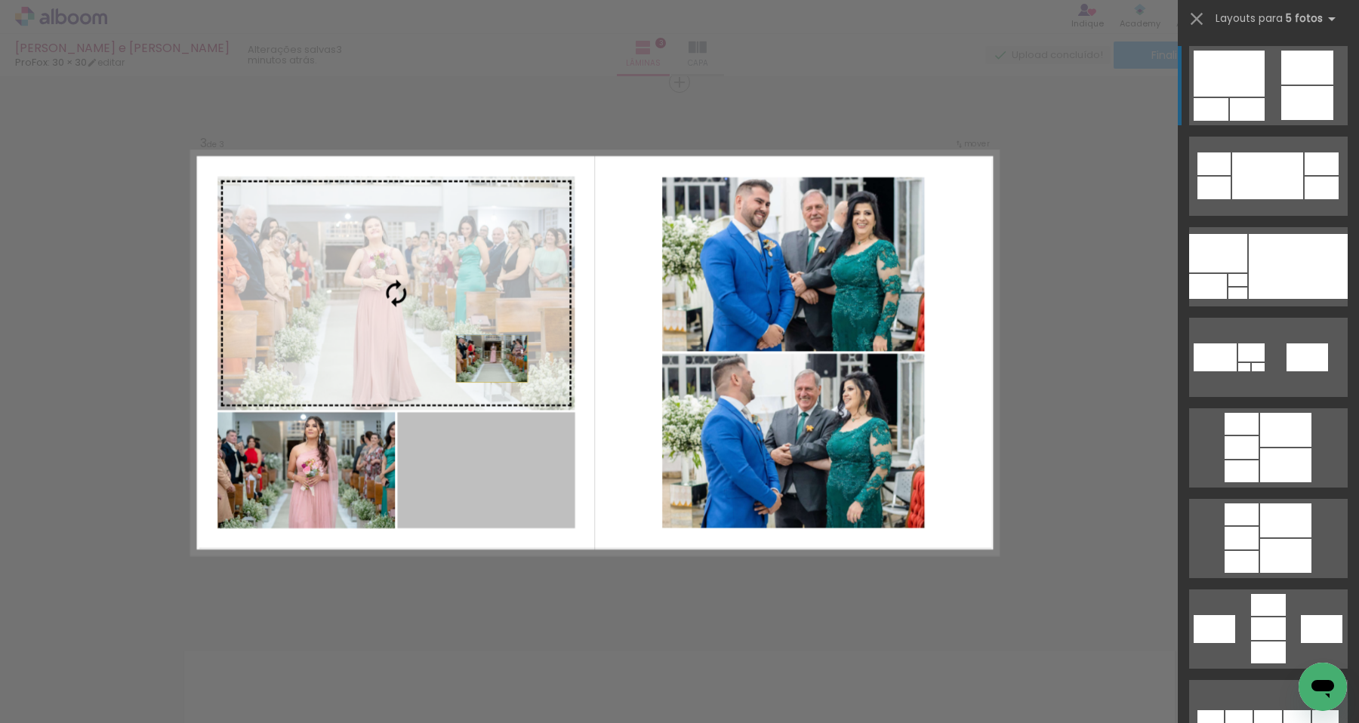
click at [0, 0] on slot at bounding box center [0, 0] width 0 height 0
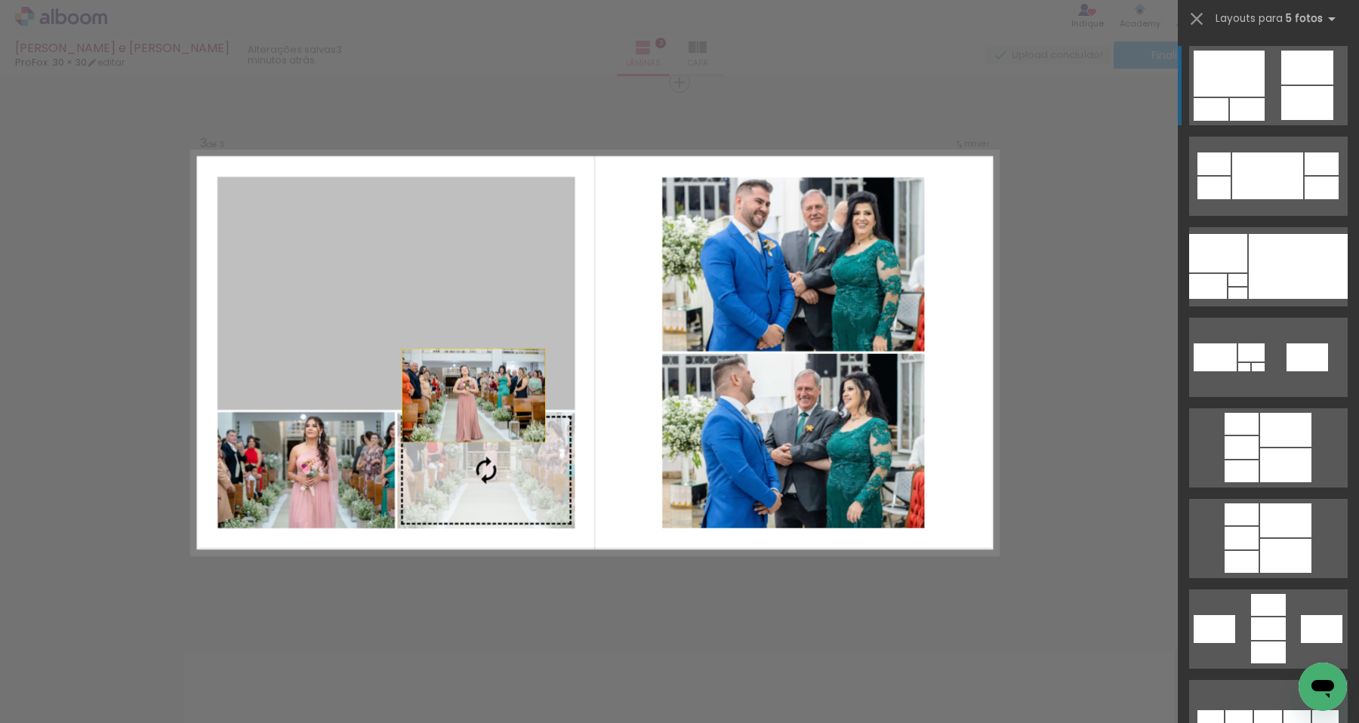
drag, startPoint x: 493, startPoint y: 331, endPoint x: 491, endPoint y: 474, distance: 142.8
click at [0, 0] on slot at bounding box center [0, 0] width 0 height 0
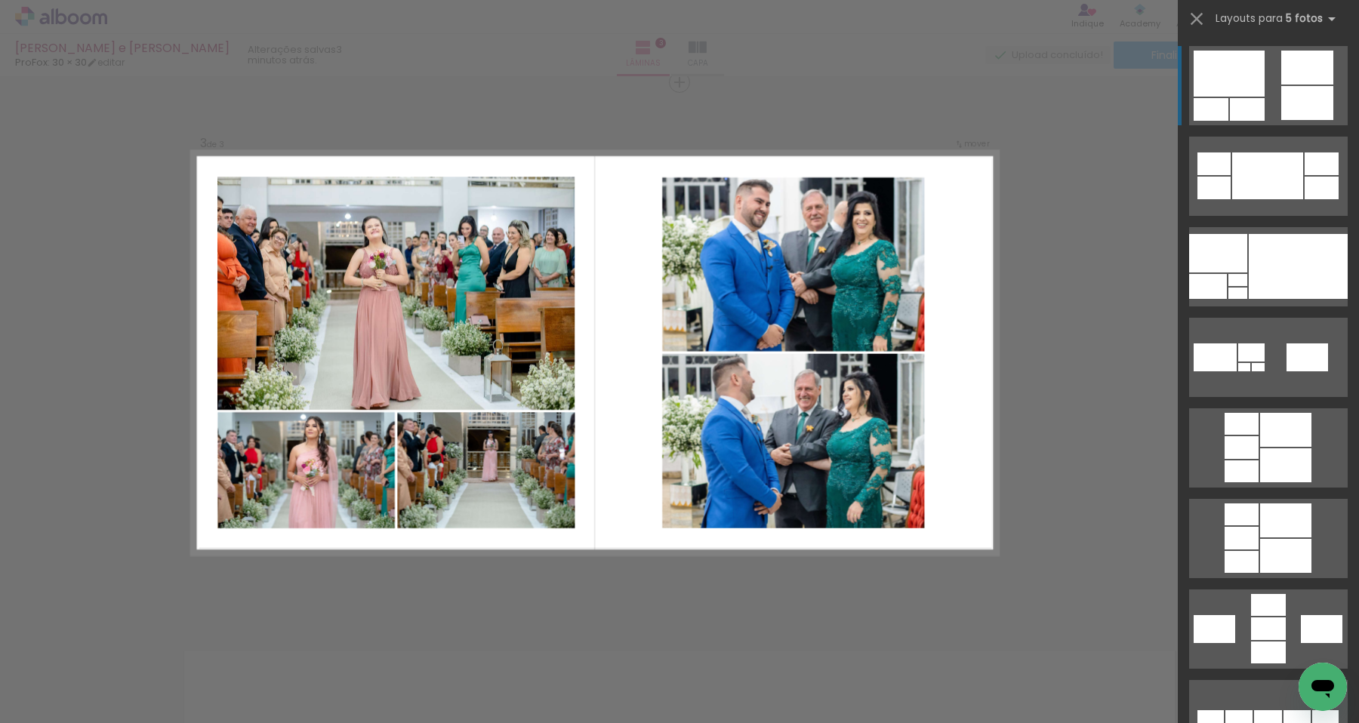
click at [1089, 373] on div "Confirmar Cancelar" at bounding box center [679, 75] width 1359 height 2202
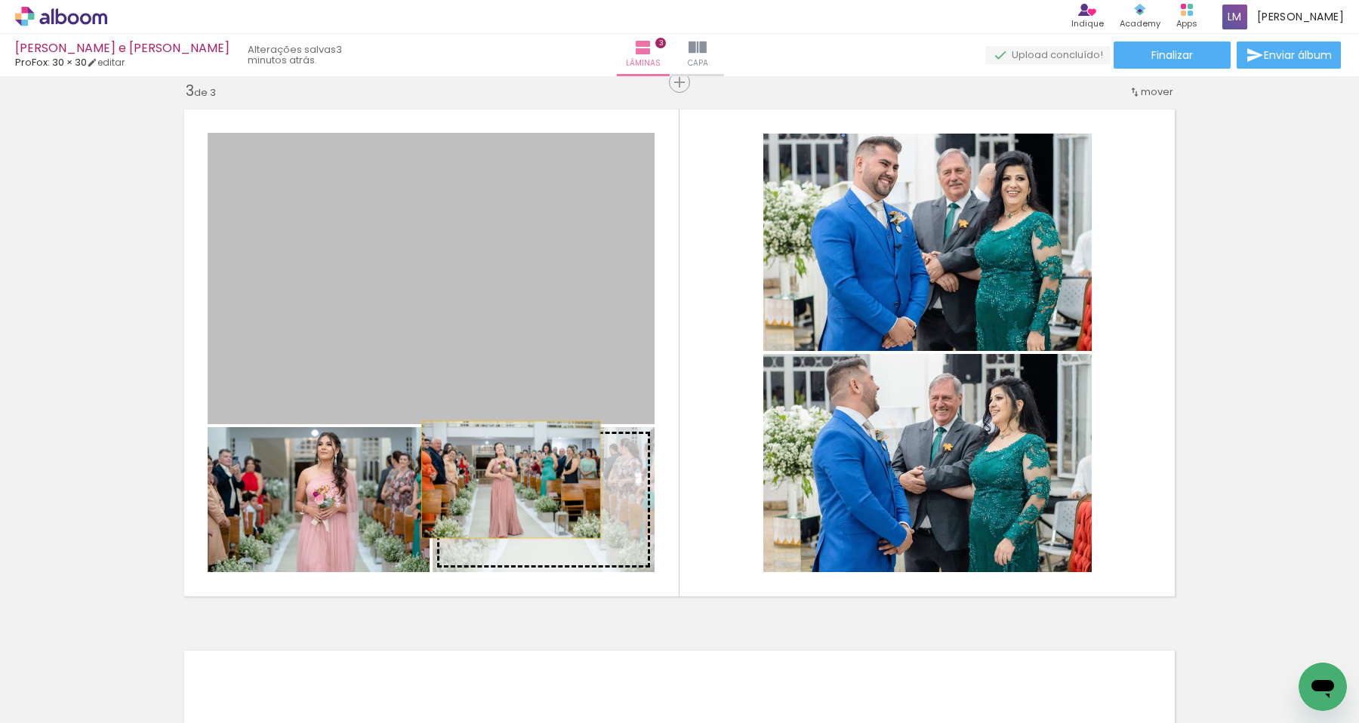
drag, startPoint x: 503, startPoint y: 369, endPoint x: 512, endPoint y: 482, distance: 113.6
click at [0, 0] on slot at bounding box center [0, 0] width 0 height 0
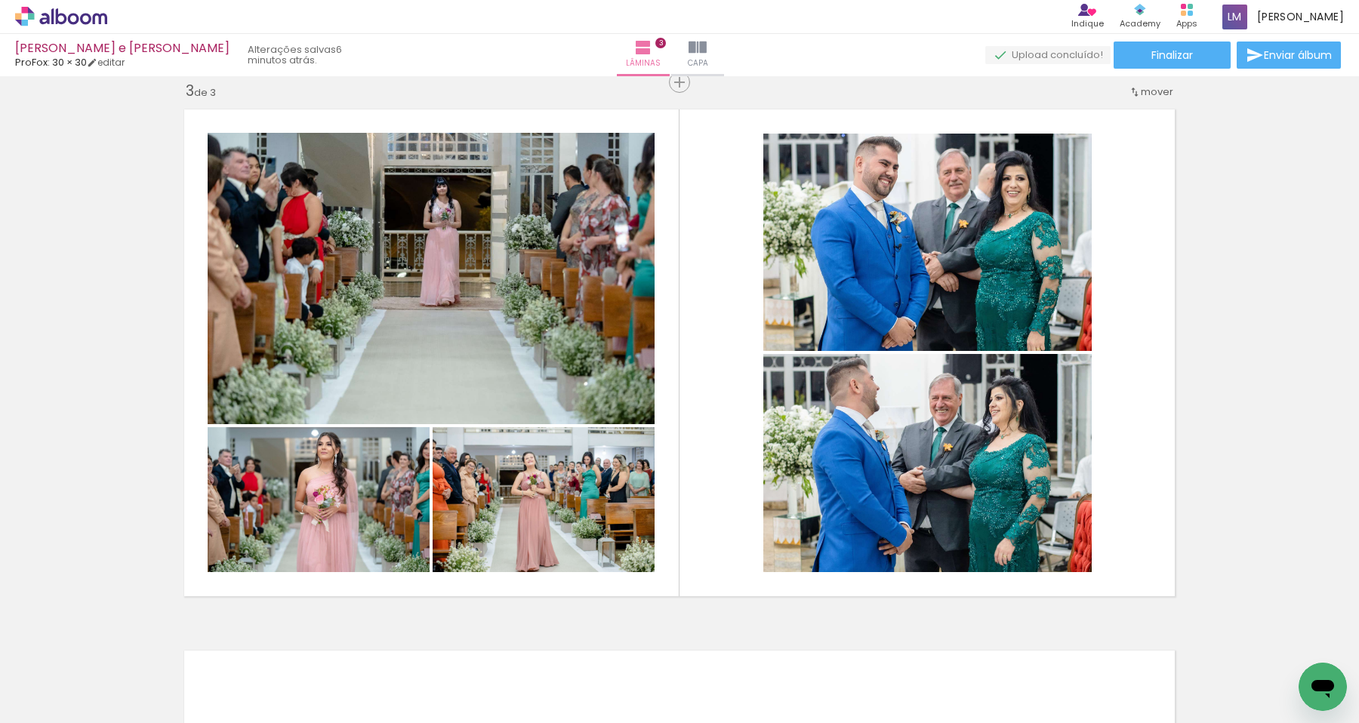
click at [1239, 343] on div "Inserir lâmina 1 de 3 Inserir lâmina 2 de 3 Inserir lâmina 3 de 3" at bounding box center [679, 63] width 1359 height 2167
